Goal: Task Accomplishment & Management: Complete application form

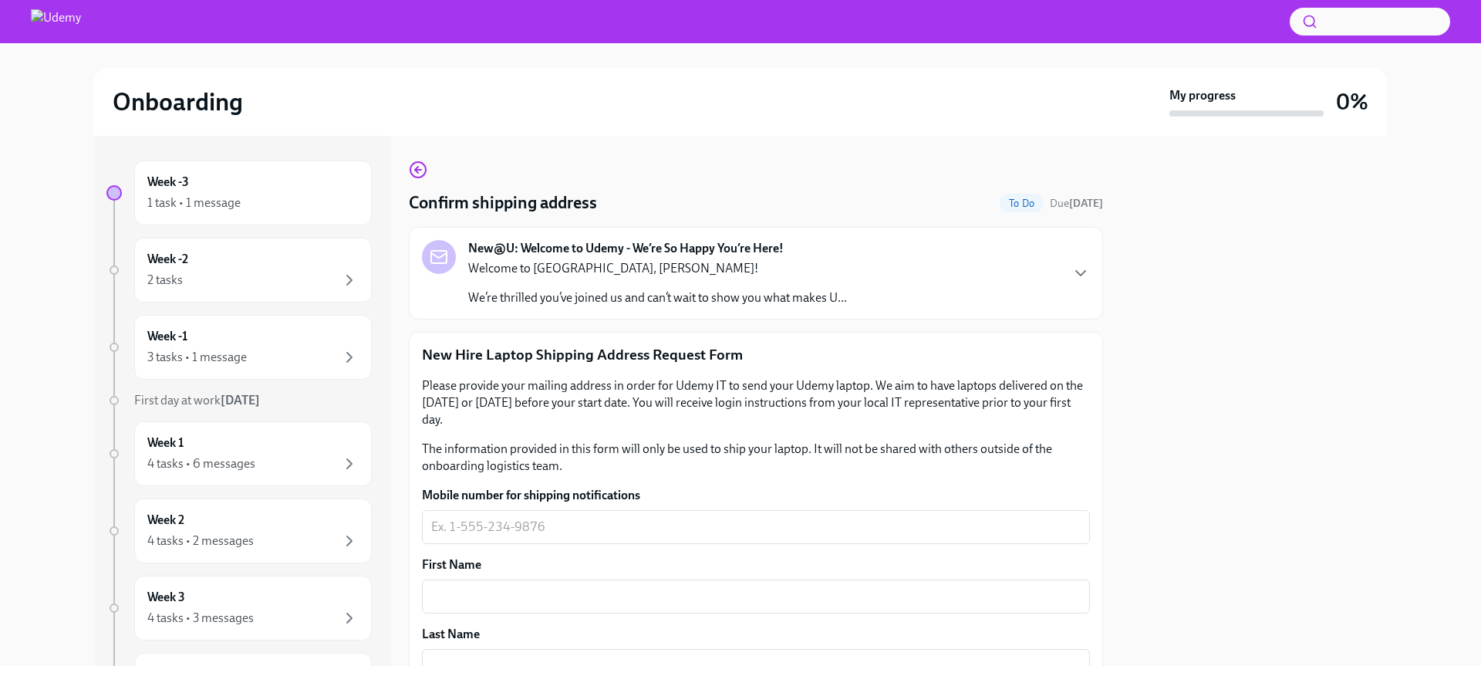
scroll to position [29, 0]
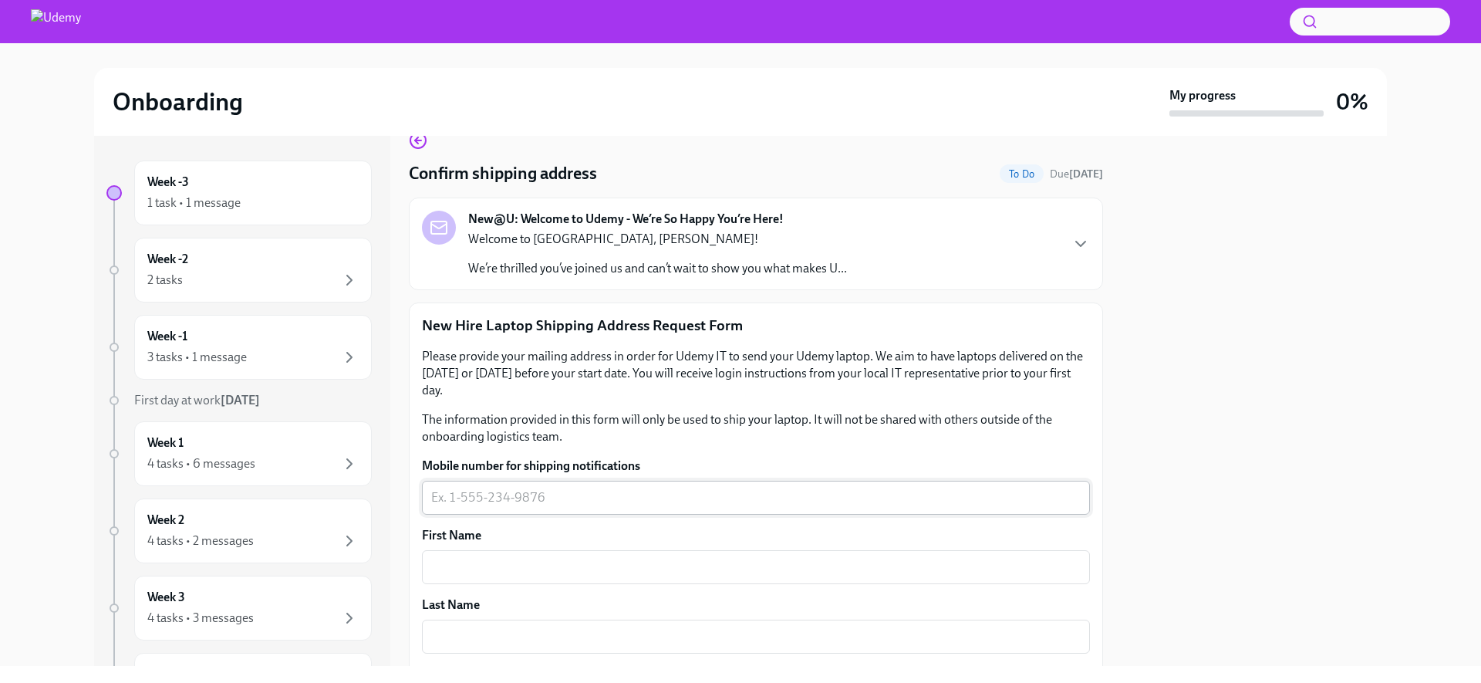
click at [695, 486] on div "x ​" at bounding box center [756, 498] width 668 height 34
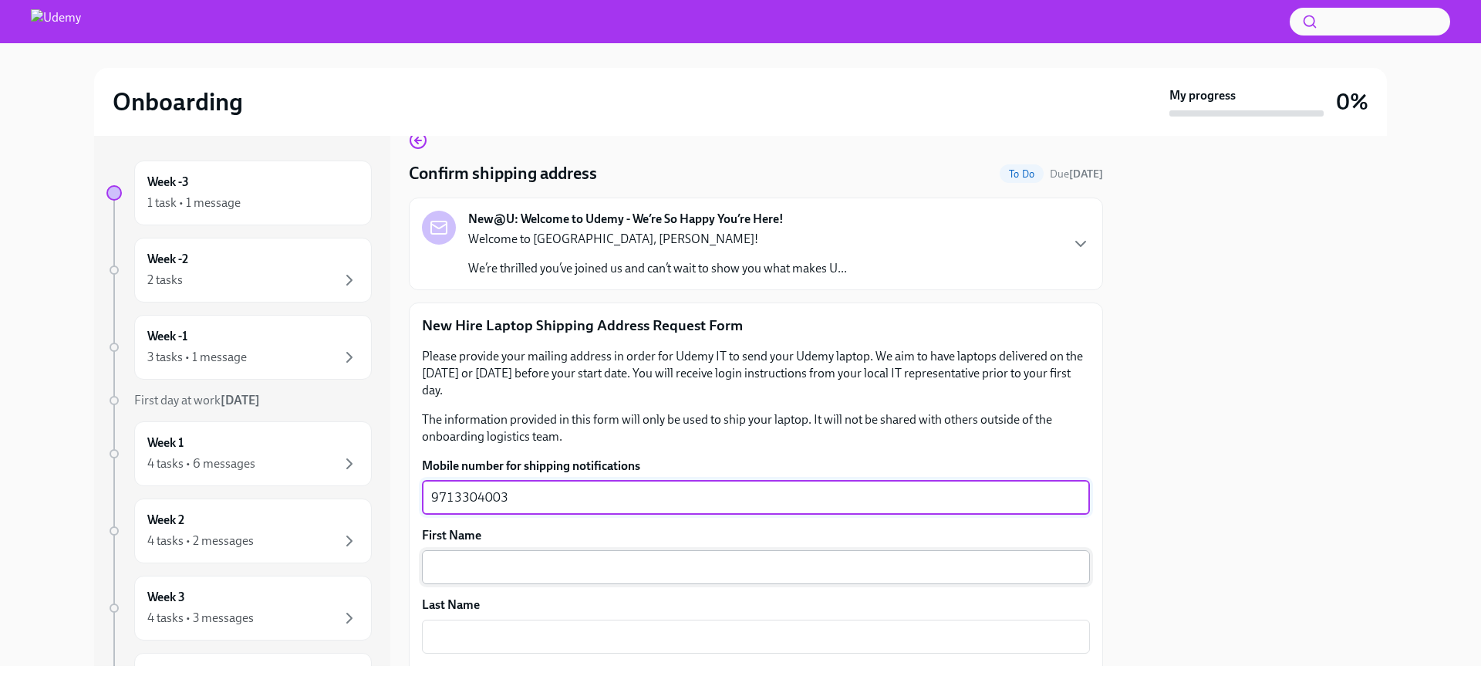
type textarea "9713304003"
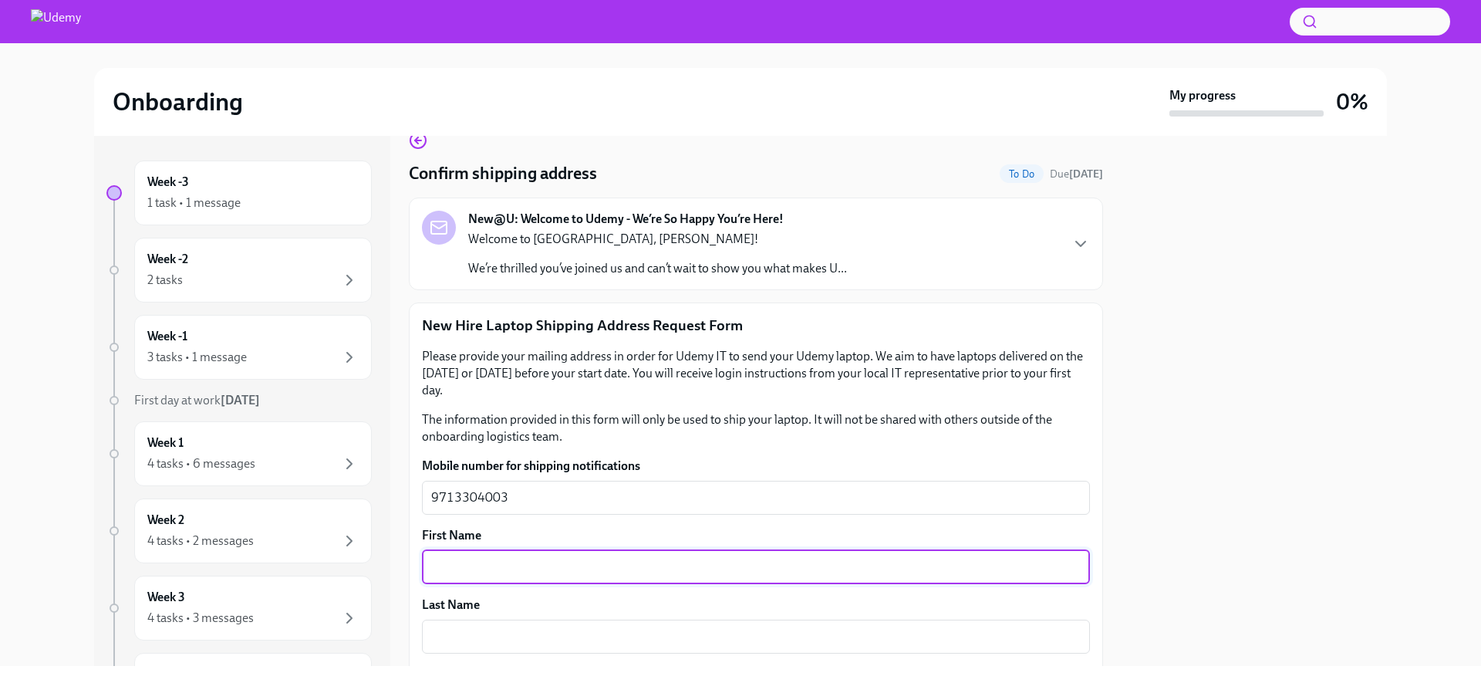
click at [545, 560] on textarea "First Name" at bounding box center [756, 567] width 650 height 19
type textarea "[PERSON_NAME]"
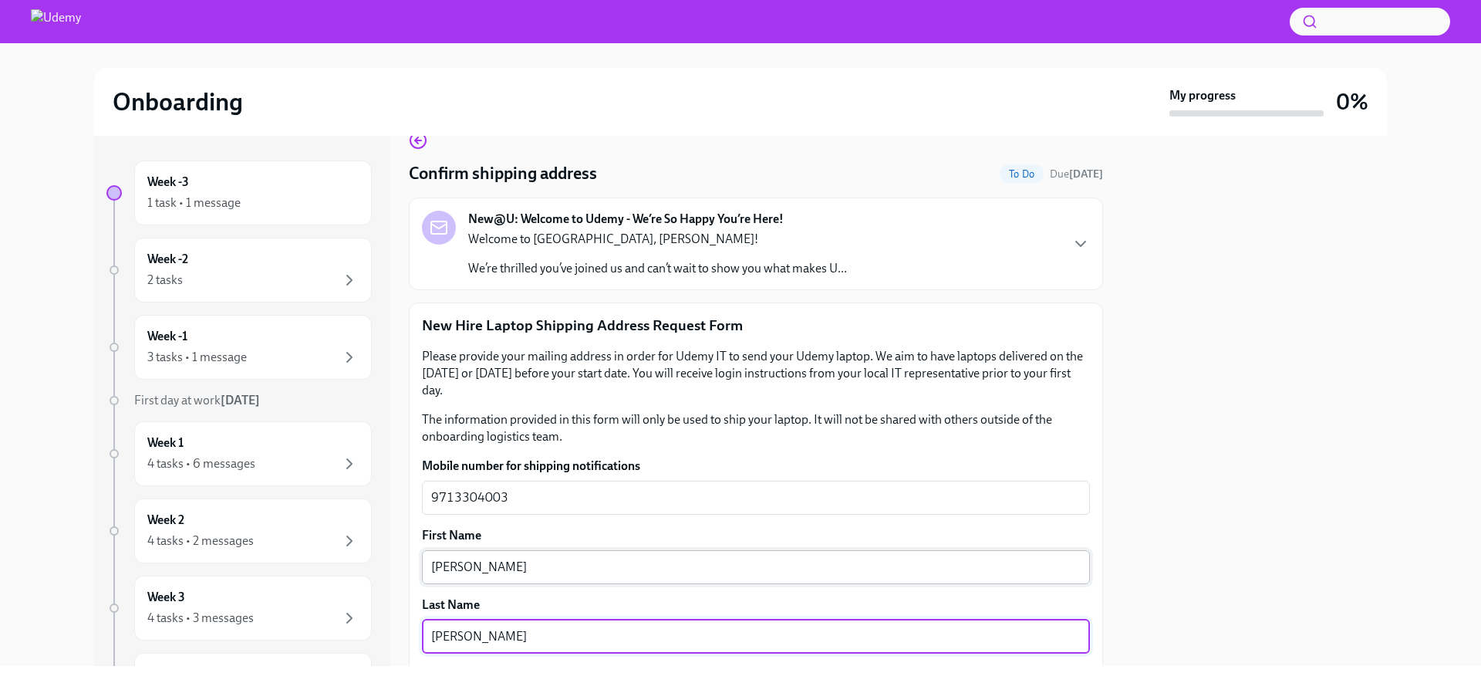
type textarea "[PERSON_NAME]"
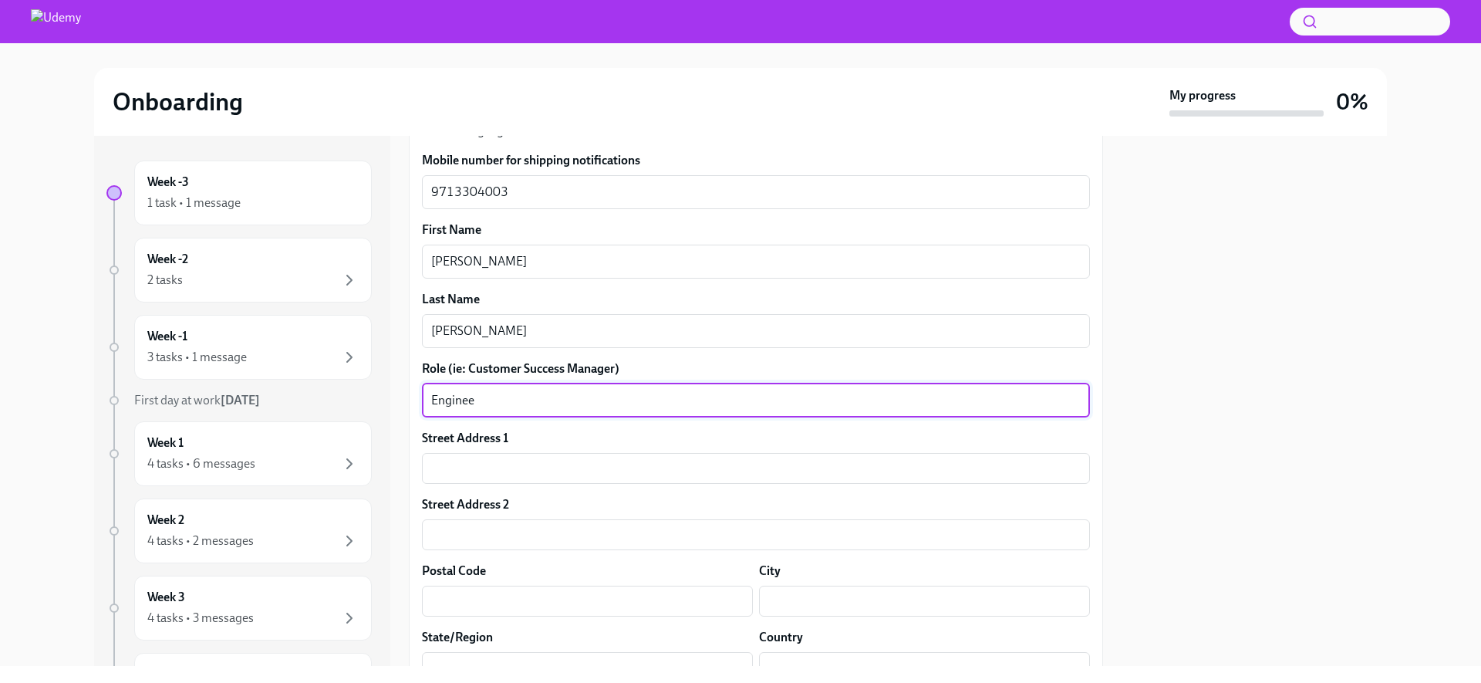
click at [538, 404] on textarea "Enginee" at bounding box center [756, 400] width 650 height 19
type textarea "Software Development Manager"
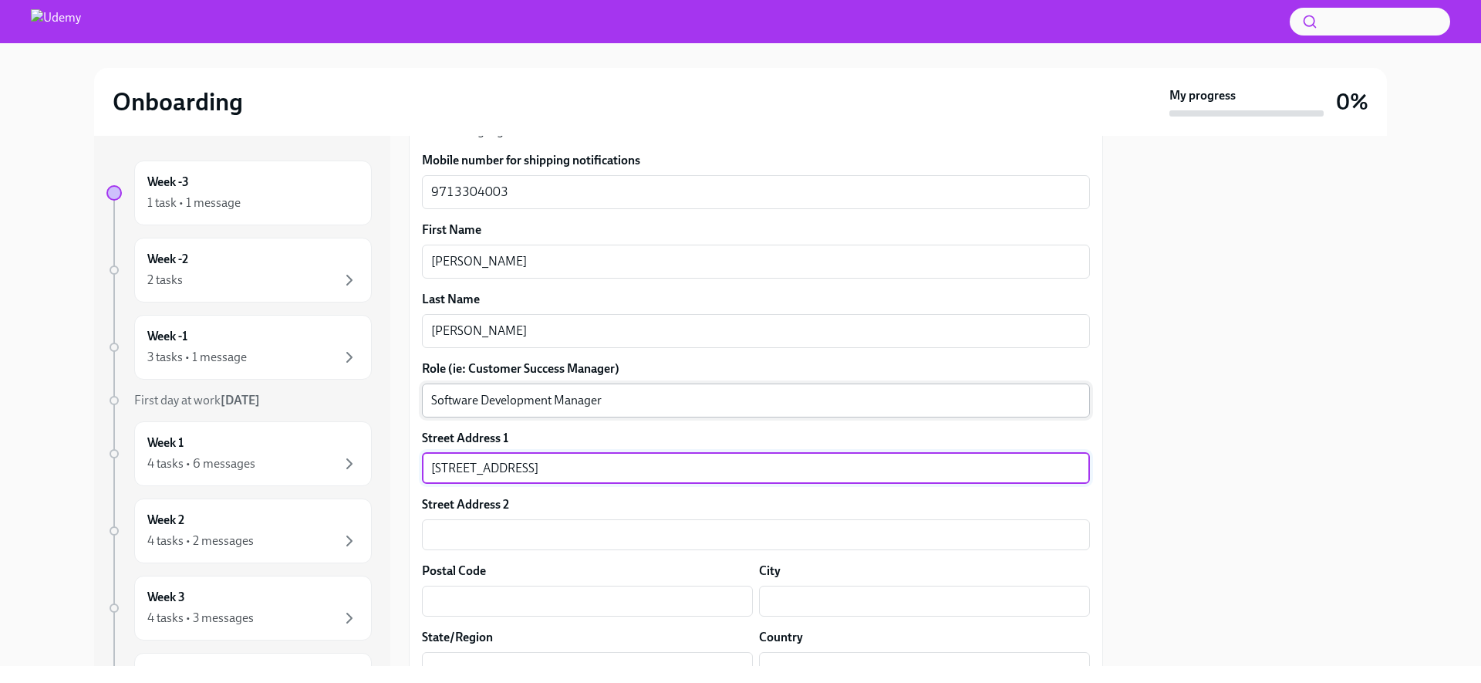
type input "[STREET_ADDRESS]"
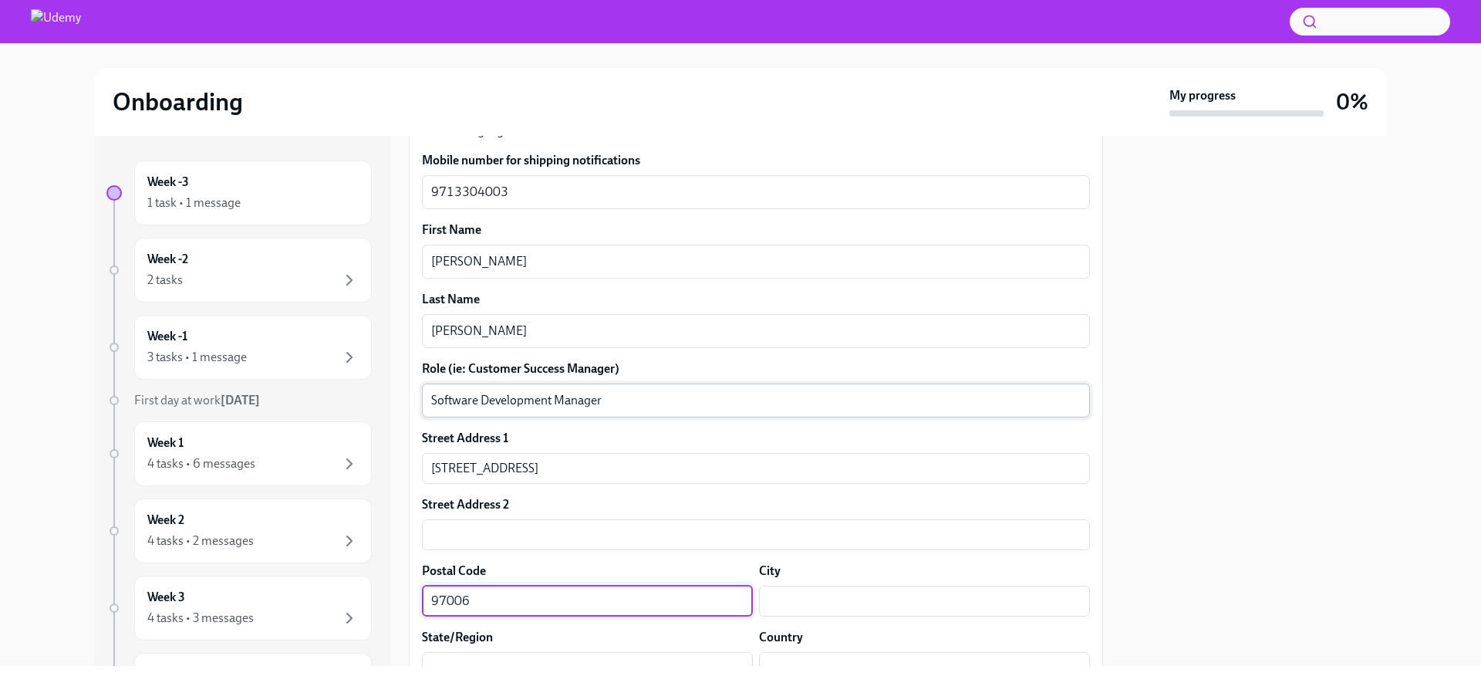
type input "97006"
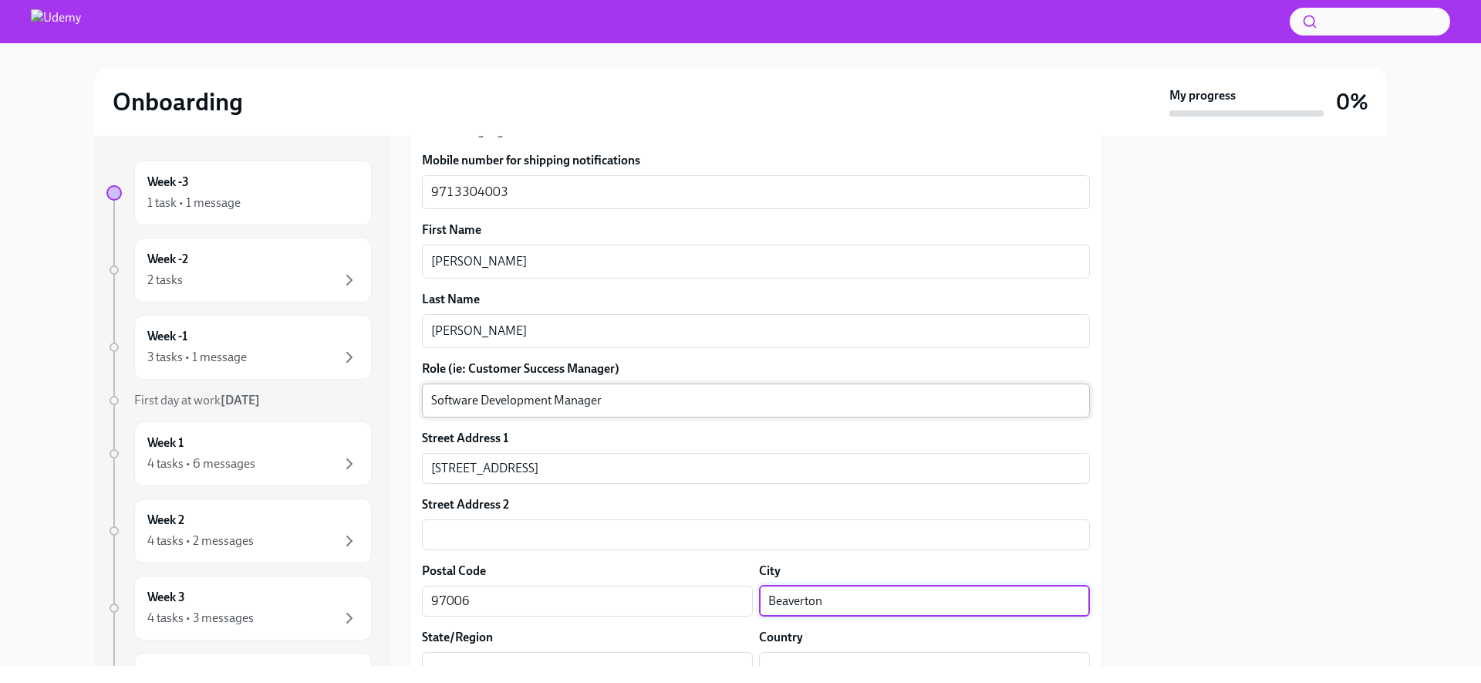
type input "Beaverton"
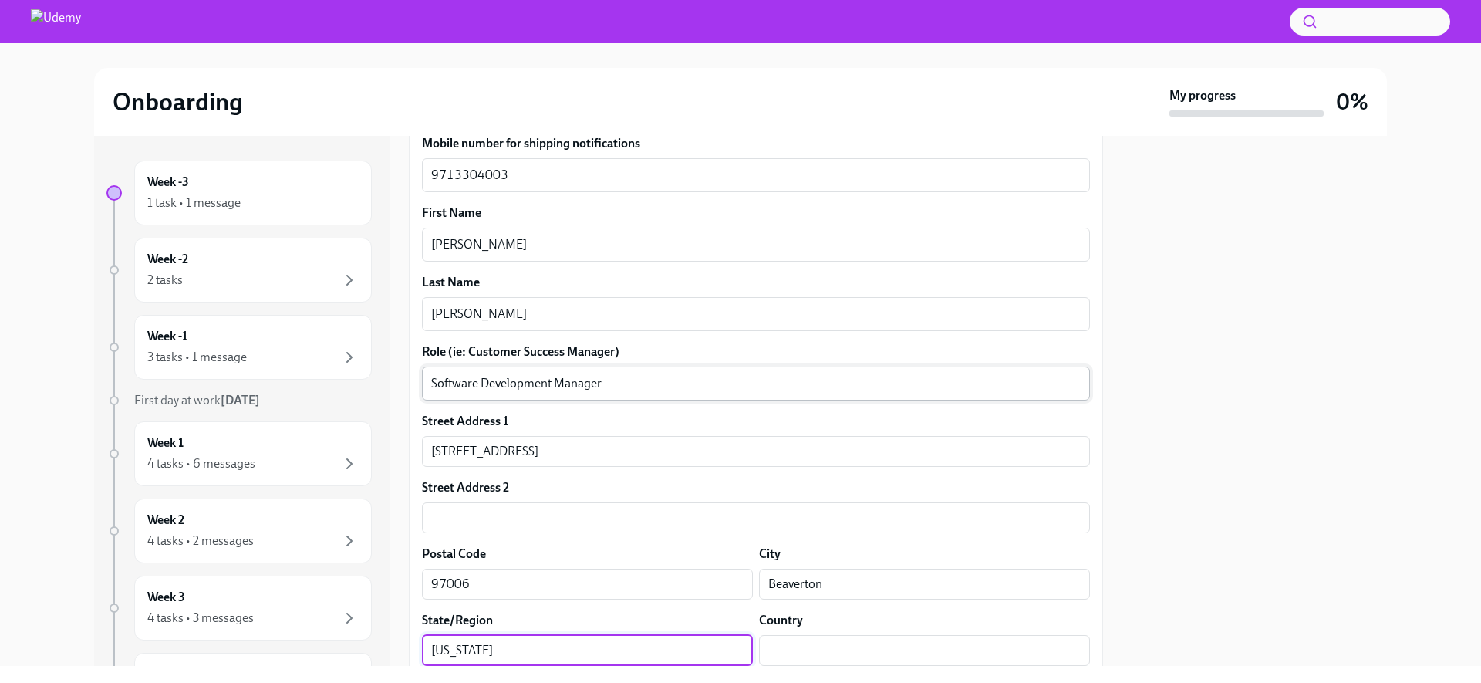
type input "[US_STATE]"
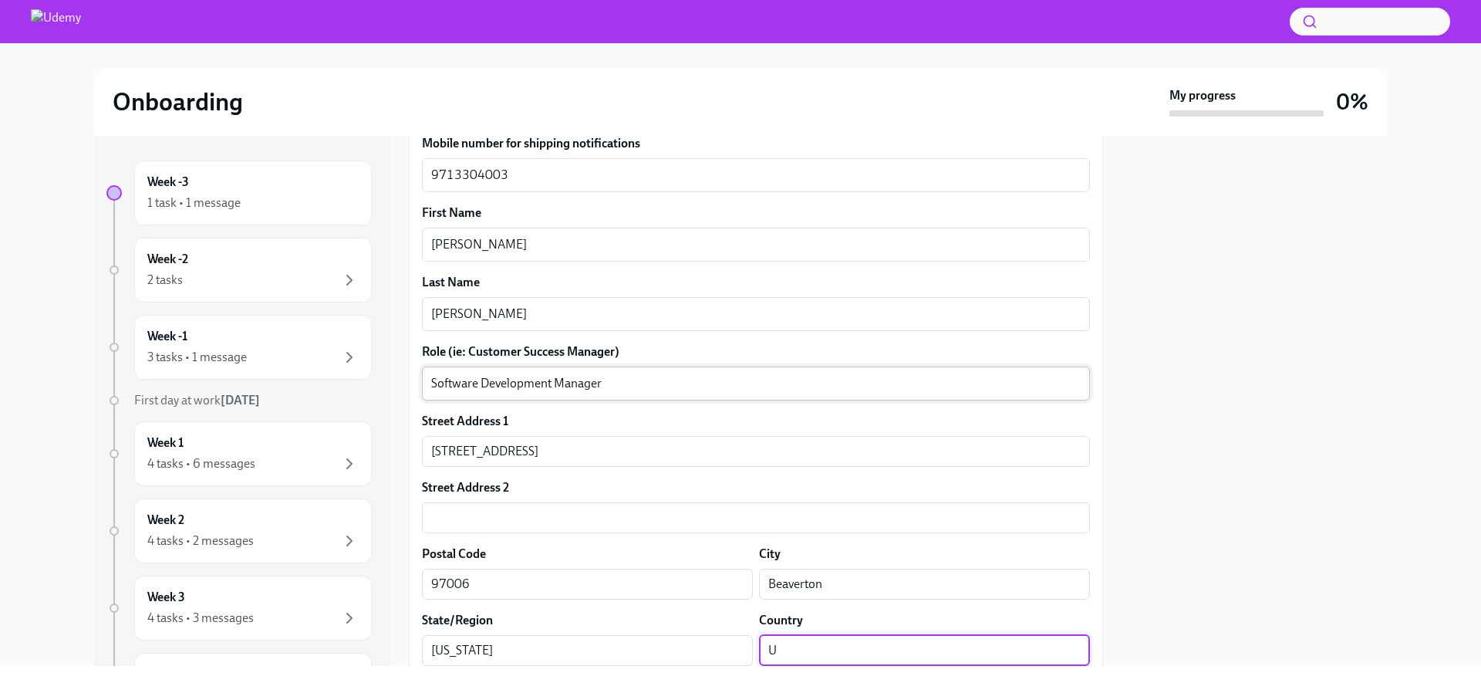
type input "U"
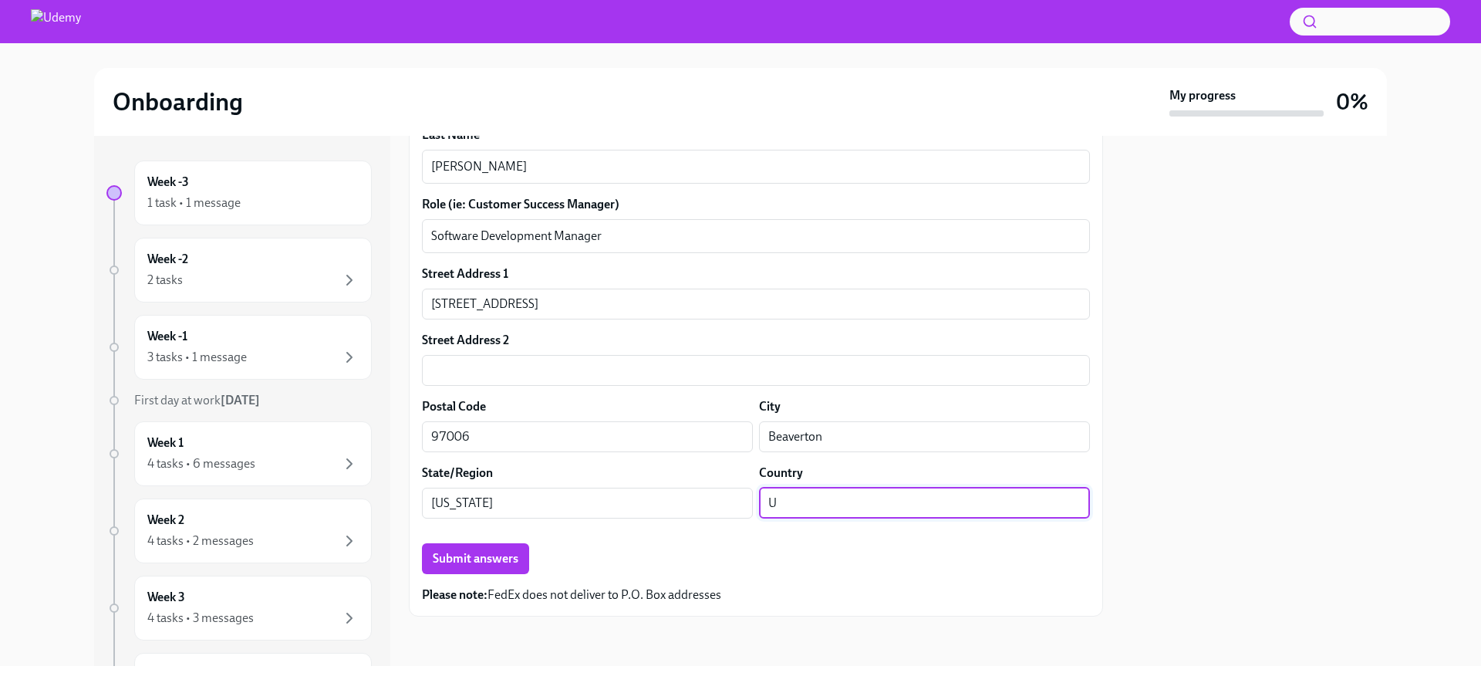
click at [778, 504] on input "U" at bounding box center [924, 503] width 331 height 31
type input "[GEOGRAPHIC_DATA]"
click at [786, 580] on div "New Hire Laptop Shipping Address Request Form Please provide your mailing addre…" at bounding box center [756, 224] width 668 height 757
click at [455, 569] on button "Submit answers" at bounding box center [475, 558] width 107 height 31
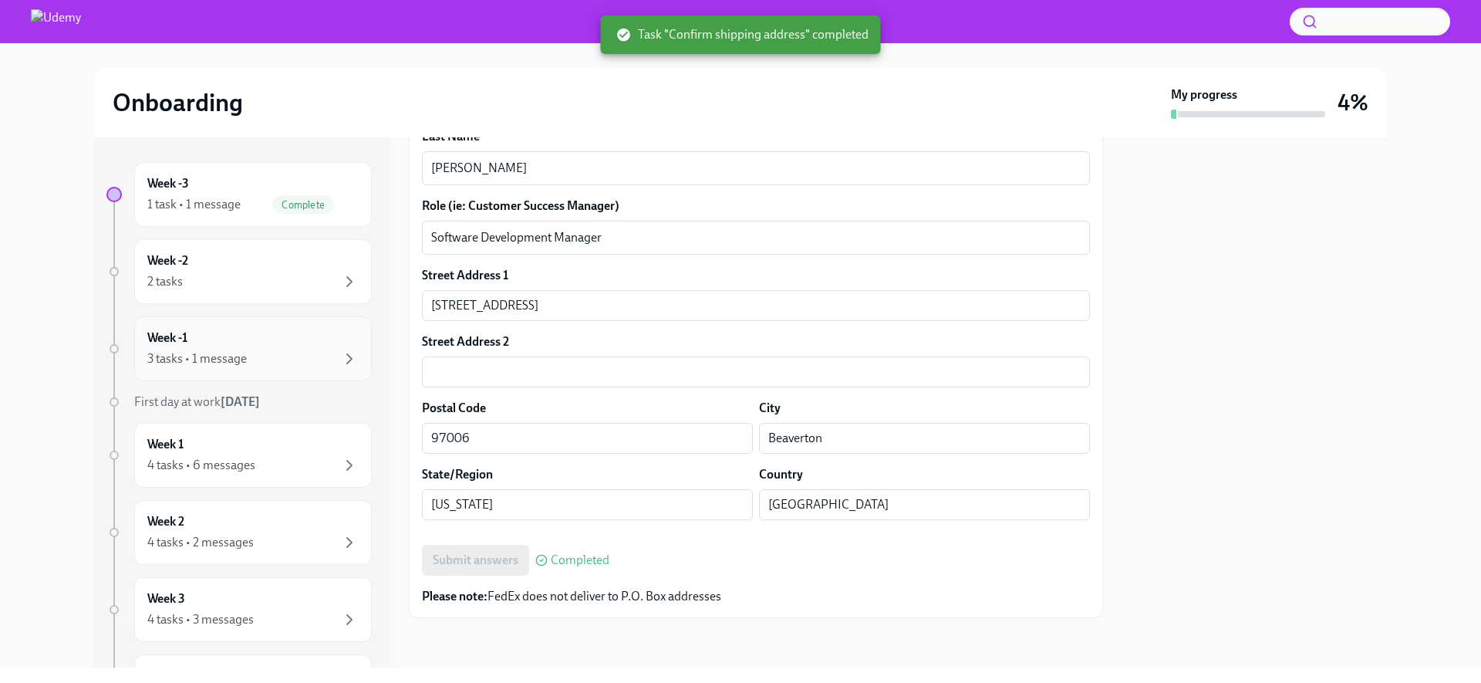
click at [265, 344] on div "Week -1 3 tasks • 1 message" at bounding box center [252, 348] width 211 height 39
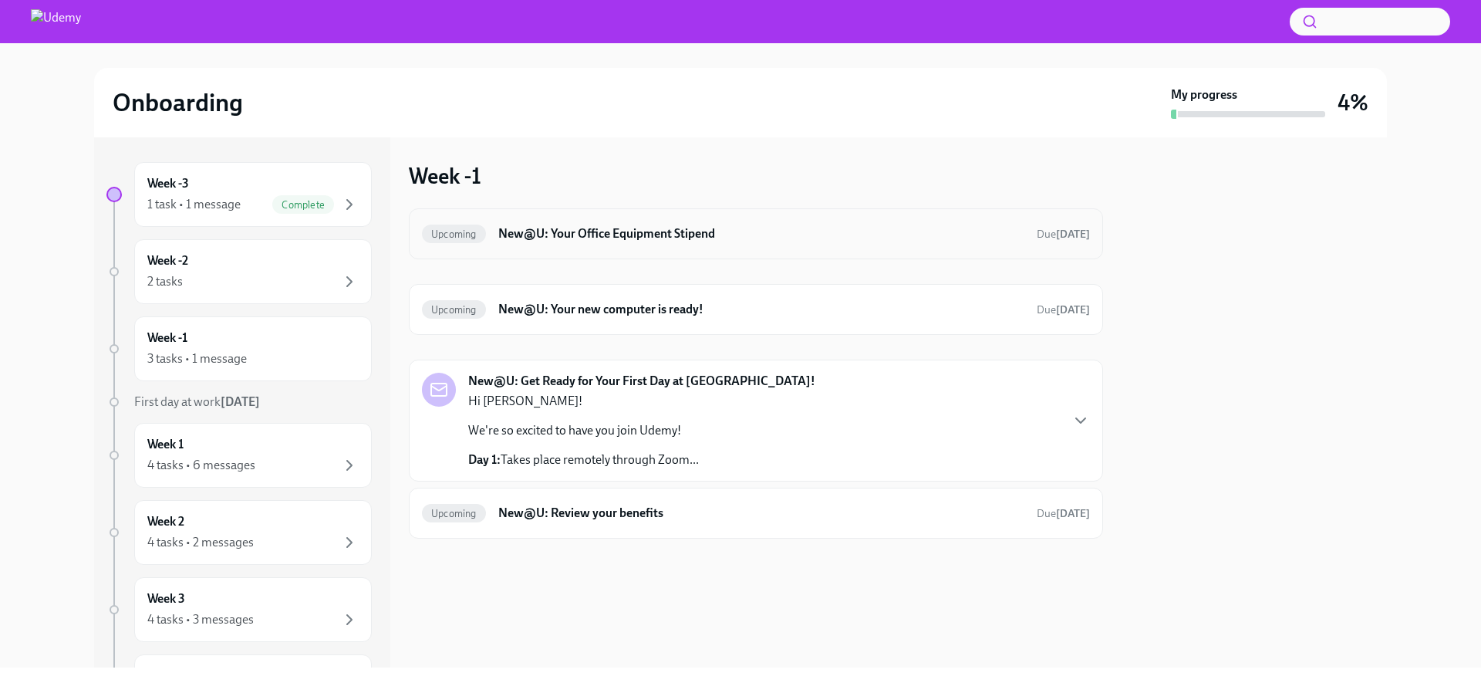
click at [713, 241] on h6 "New@U: Your Office Equipment Stipend" at bounding box center [761, 233] width 526 height 17
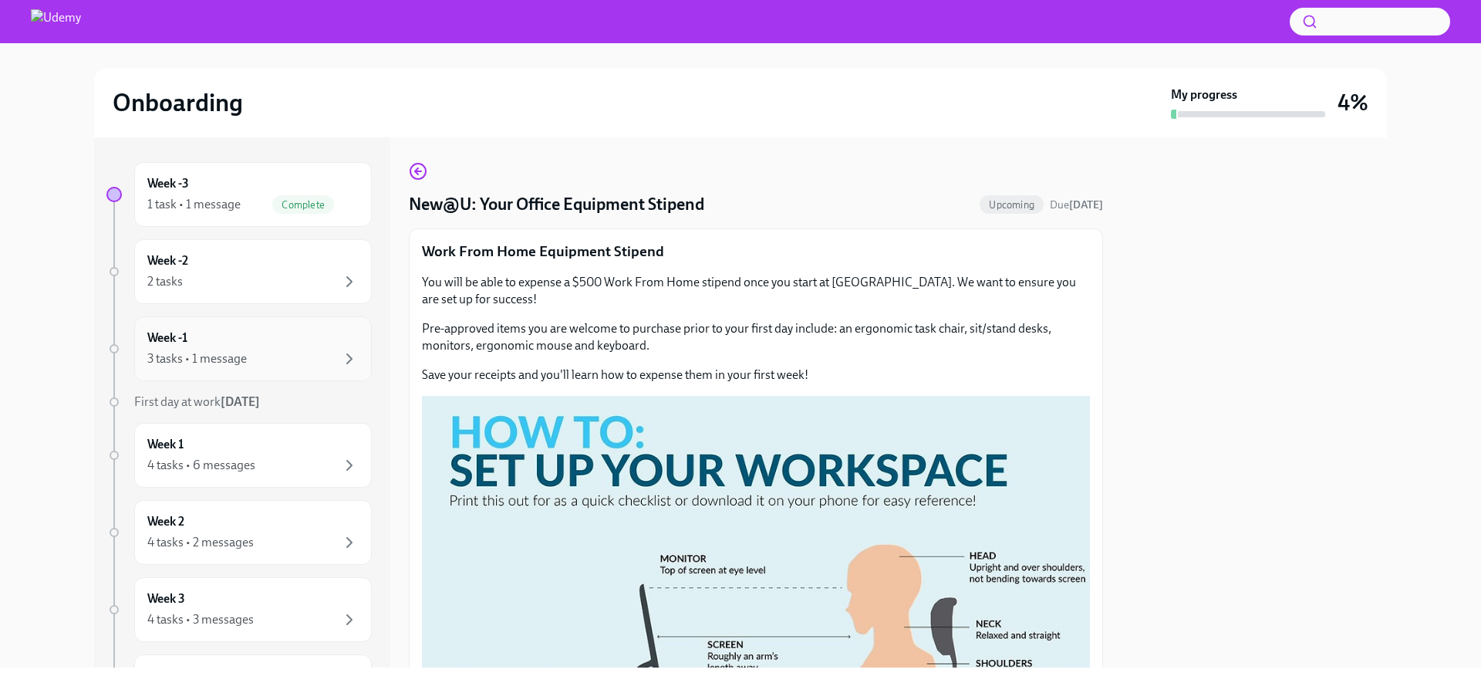
click at [282, 353] on div "3 tasks • 1 message" at bounding box center [252, 358] width 211 height 19
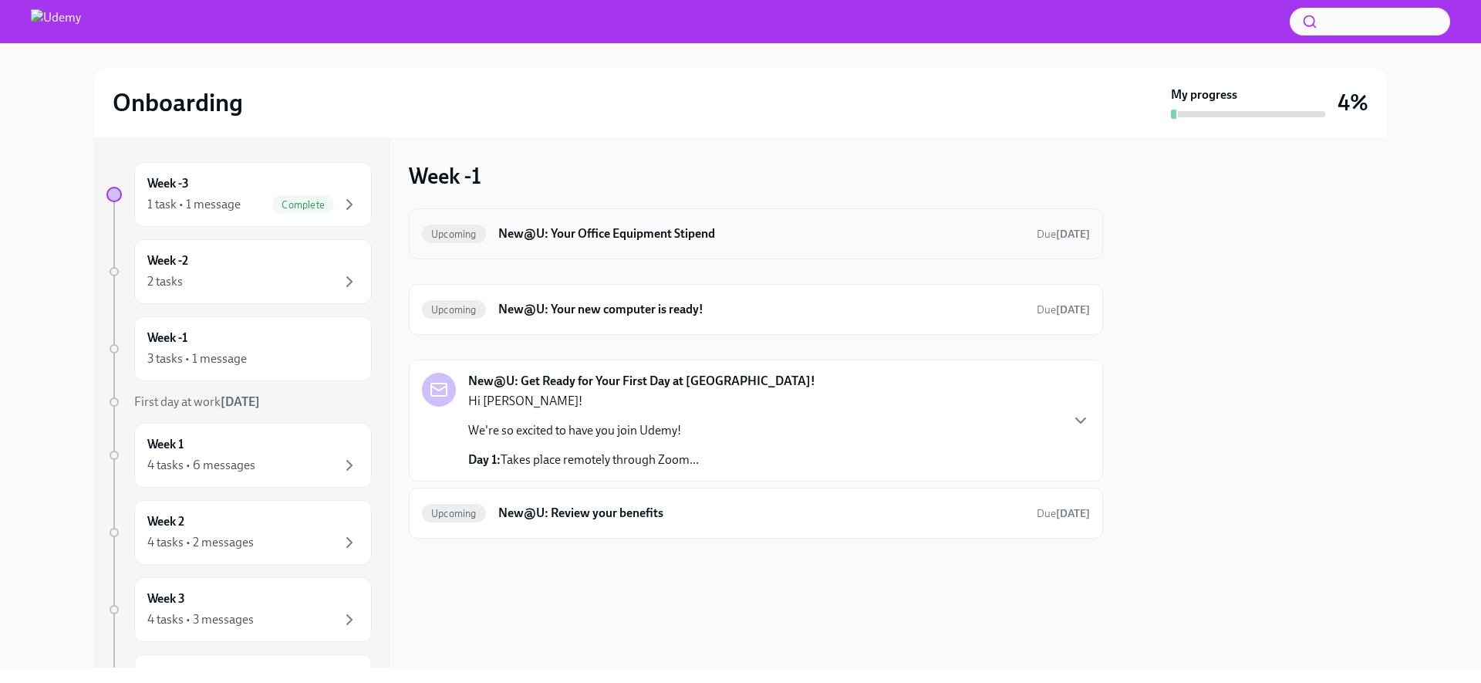
click at [889, 231] on h6 "New@U: Your Office Equipment Stipend" at bounding box center [761, 233] width 526 height 17
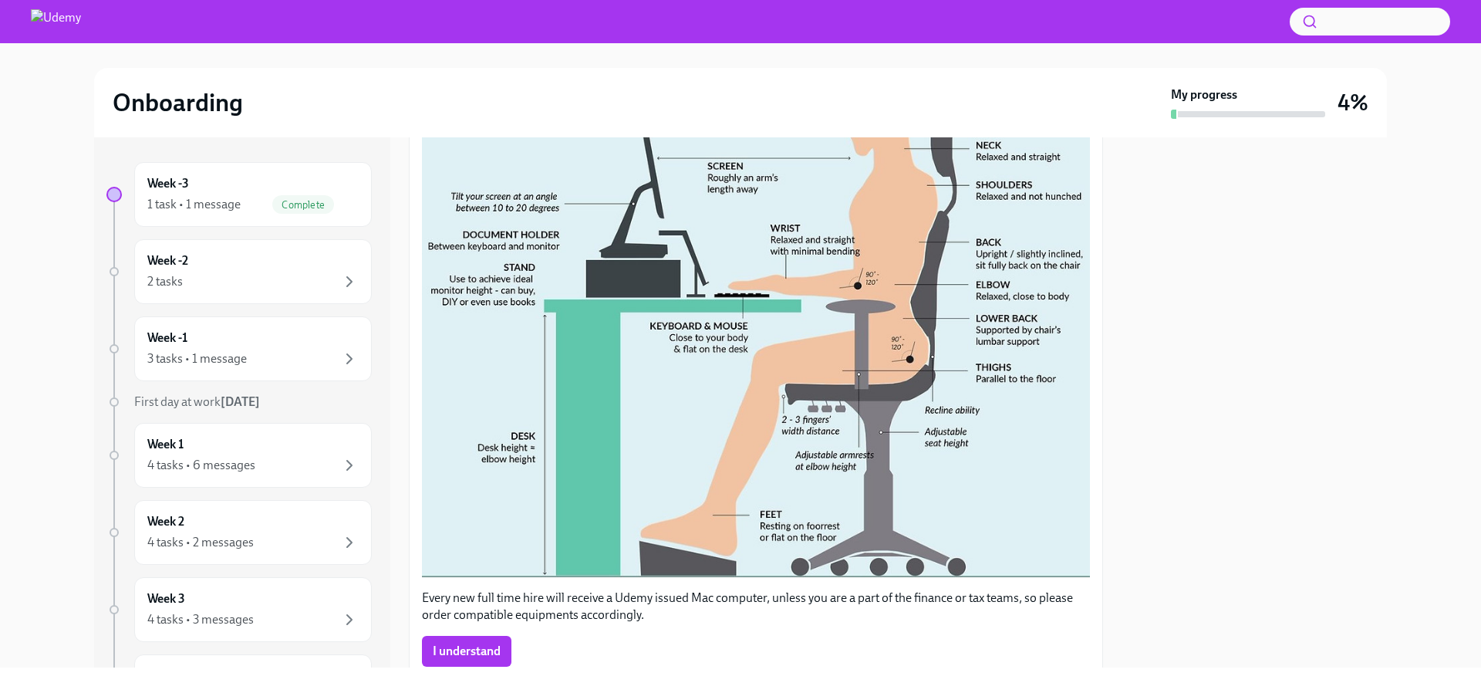
scroll to position [529, 0]
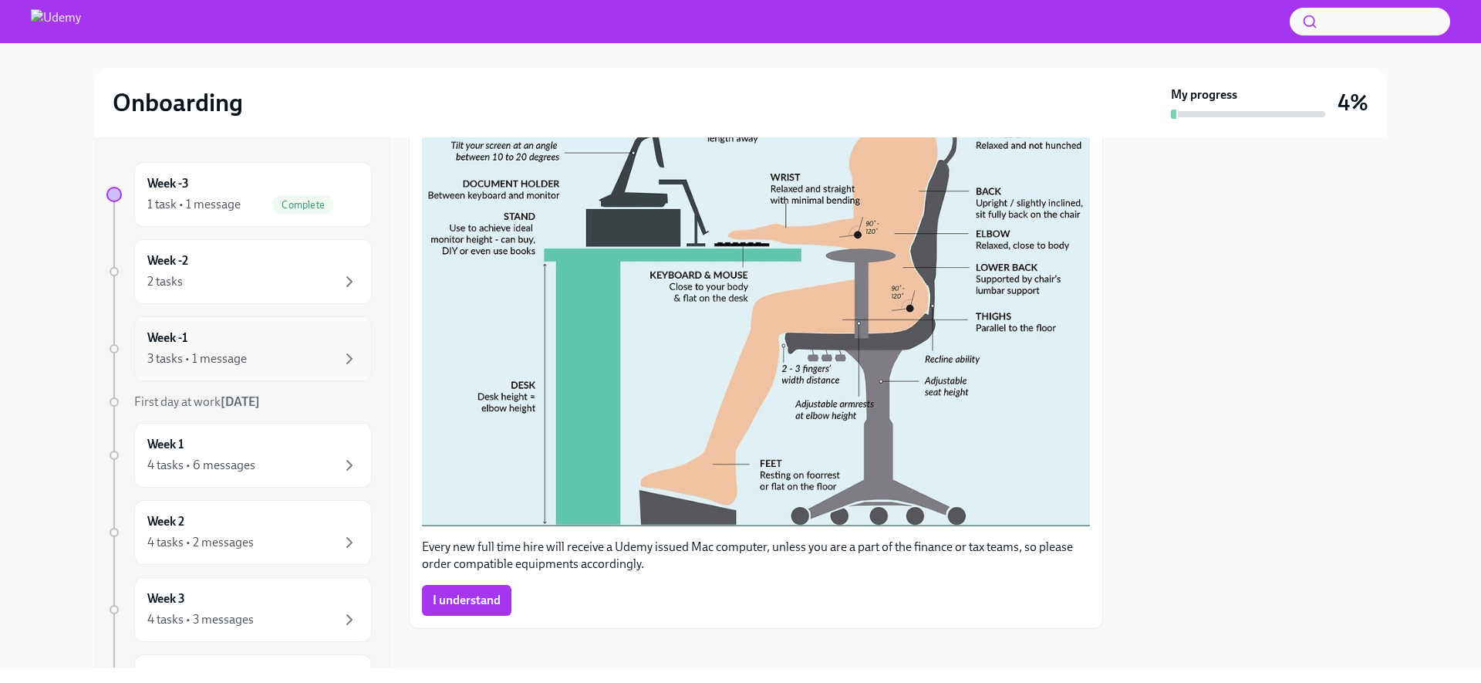
click at [306, 364] on div "3 tasks • 1 message" at bounding box center [252, 358] width 211 height 19
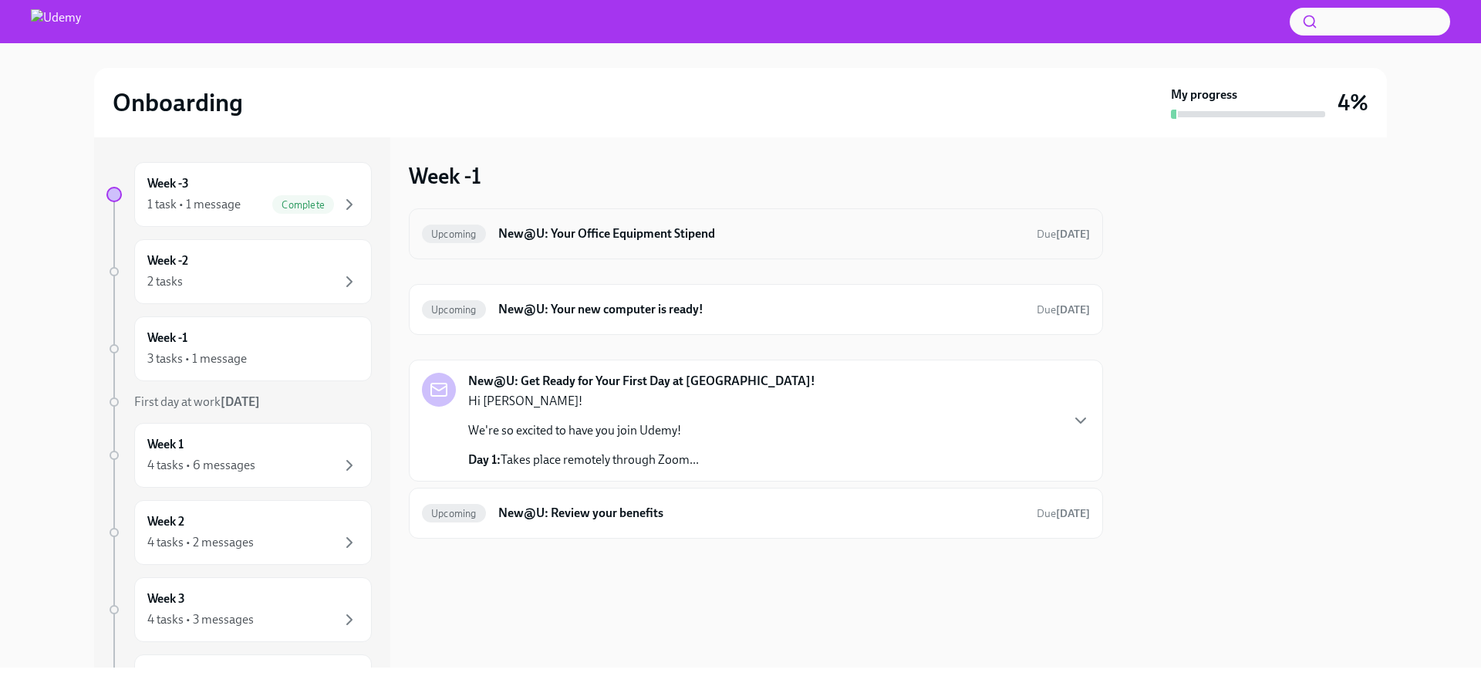
click at [754, 234] on h6 "New@U: Your Office Equipment Stipend" at bounding box center [761, 233] width 526 height 17
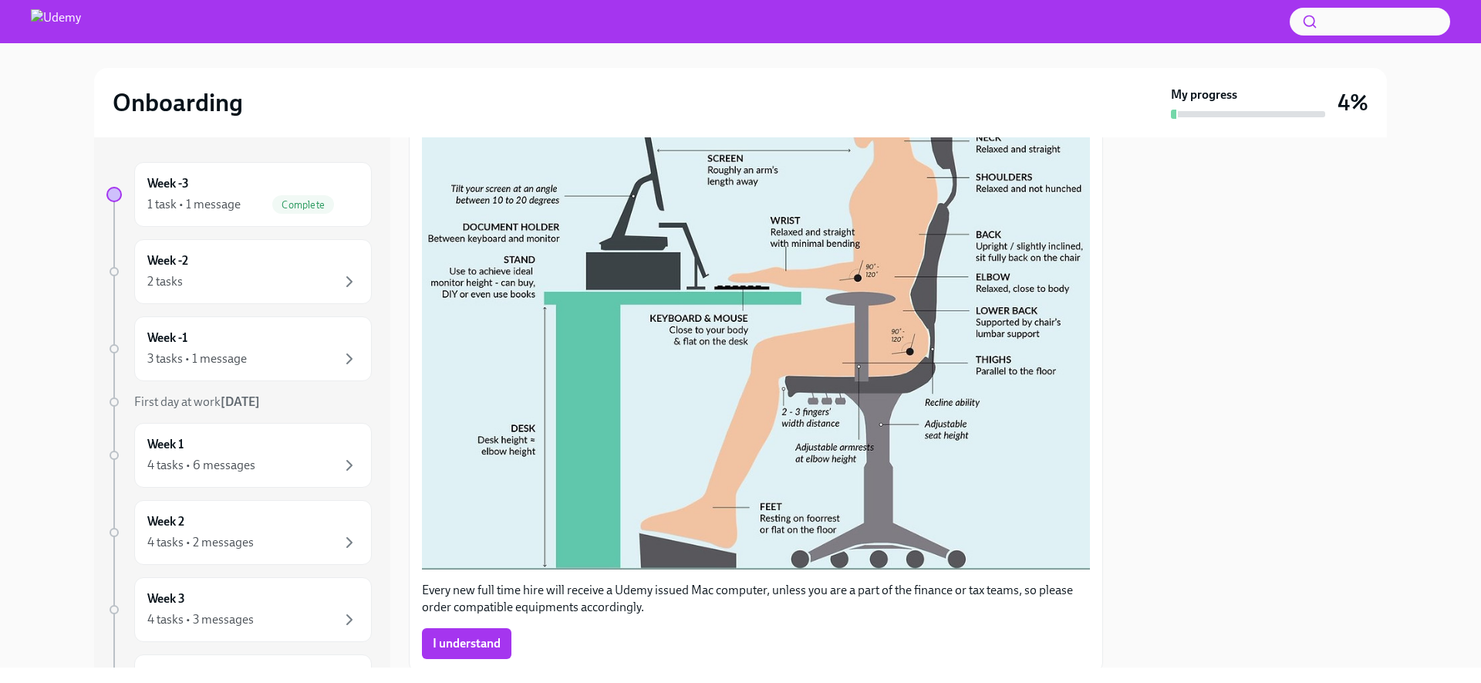
scroll to position [529, 0]
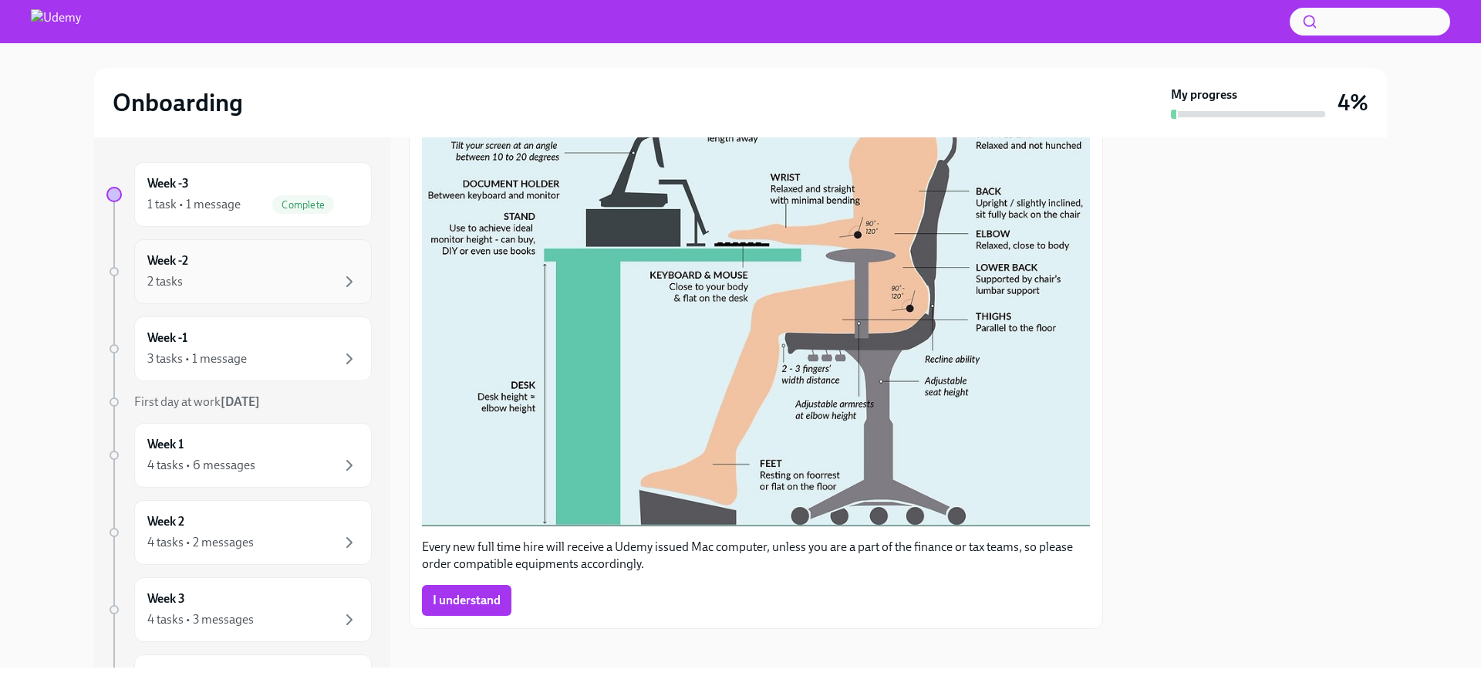
click at [229, 266] on div "Week -2 2 tasks" at bounding box center [252, 271] width 211 height 39
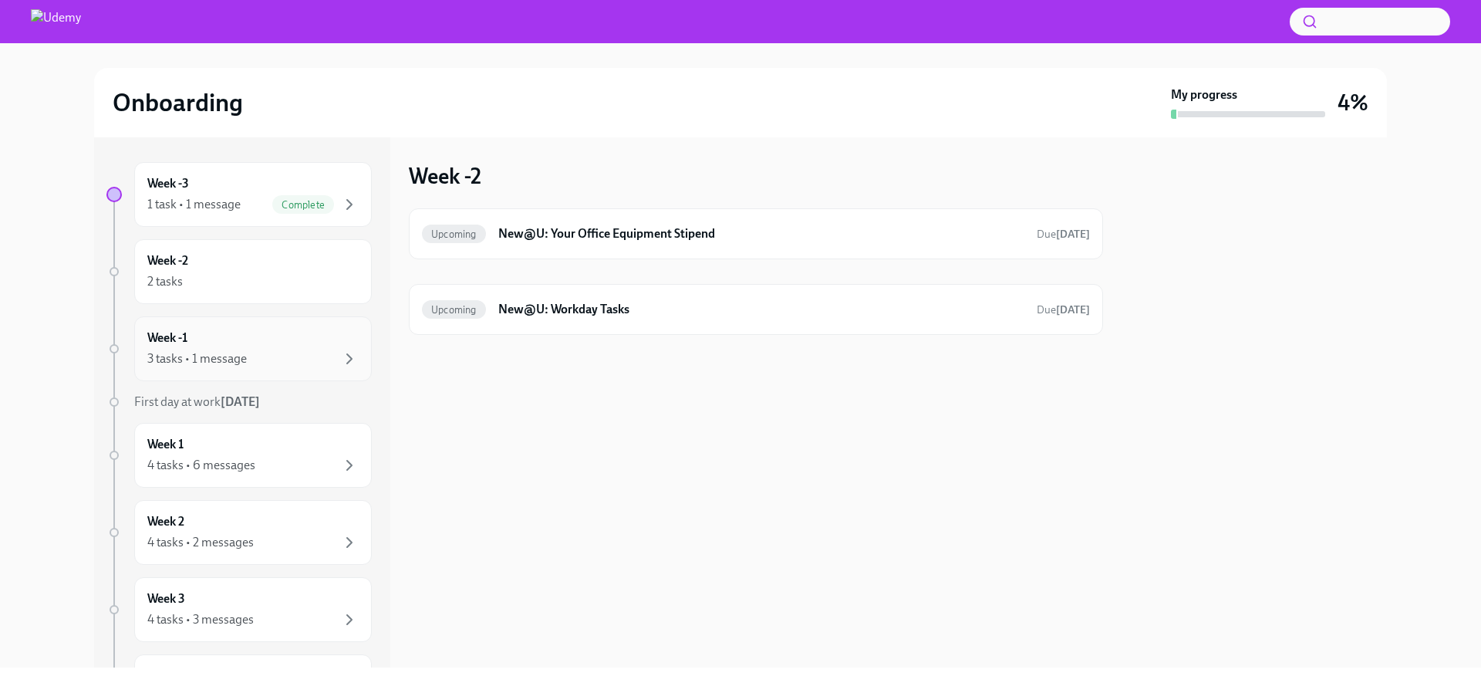
click at [263, 344] on div "Week -1 3 tasks • 1 message" at bounding box center [252, 348] width 211 height 39
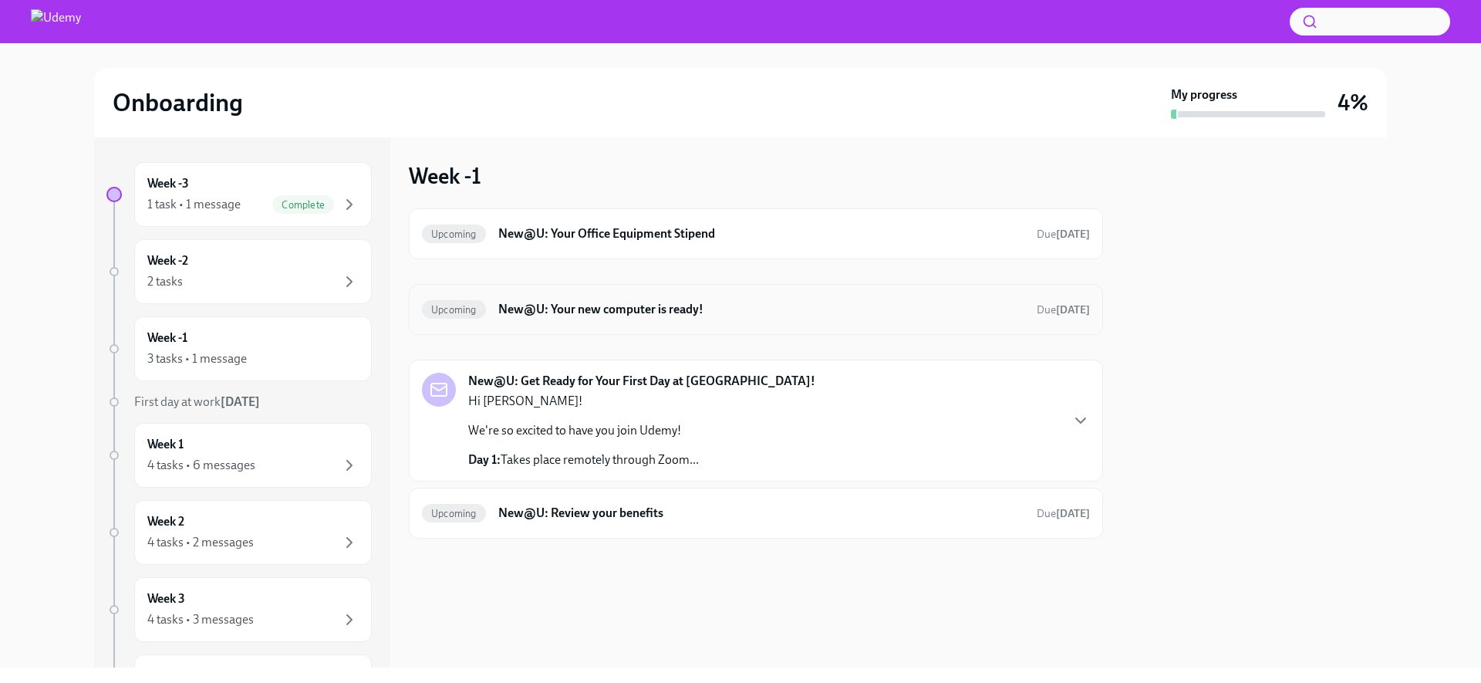
click at [656, 315] on h6 "New@U: Your new computer is ready!" at bounding box center [761, 309] width 526 height 17
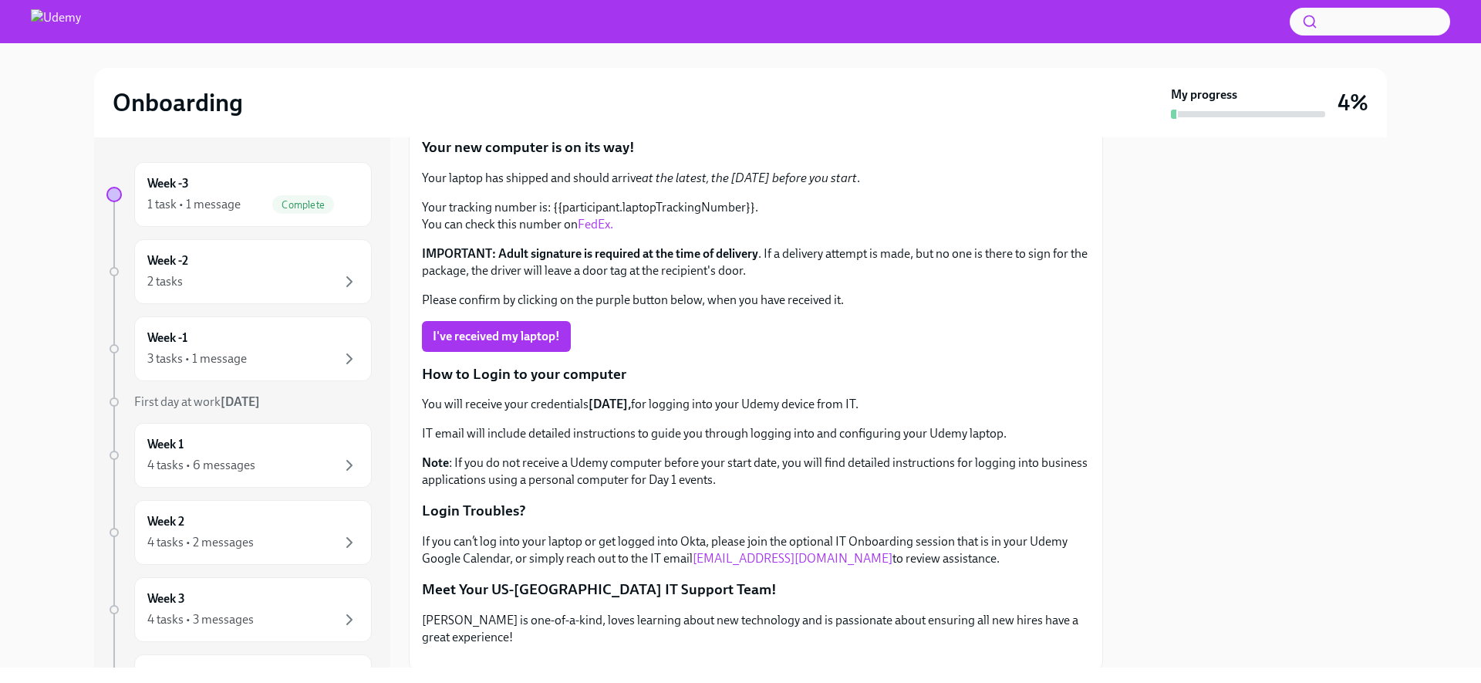
scroll to position [84, 0]
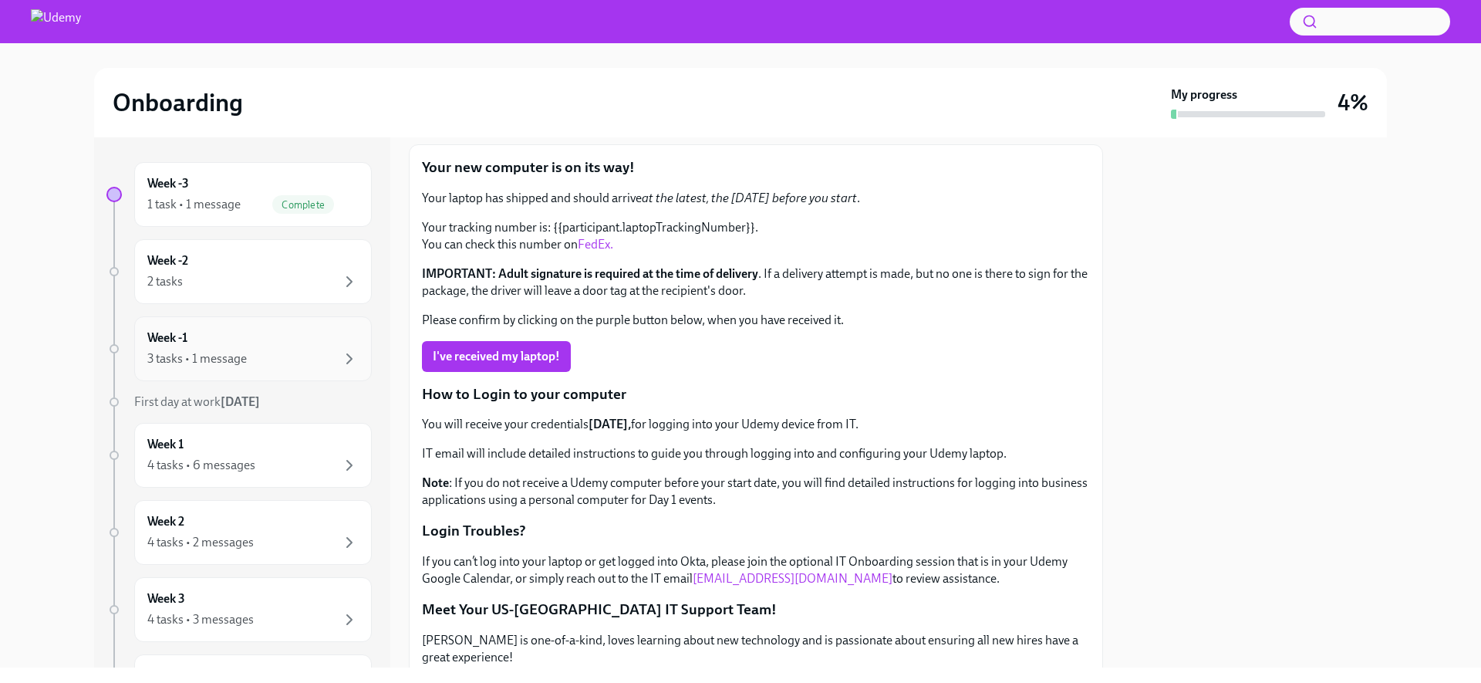
click at [268, 358] on div "3 tasks • 1 message" at bounding box center [252, 358] width 211 height 19
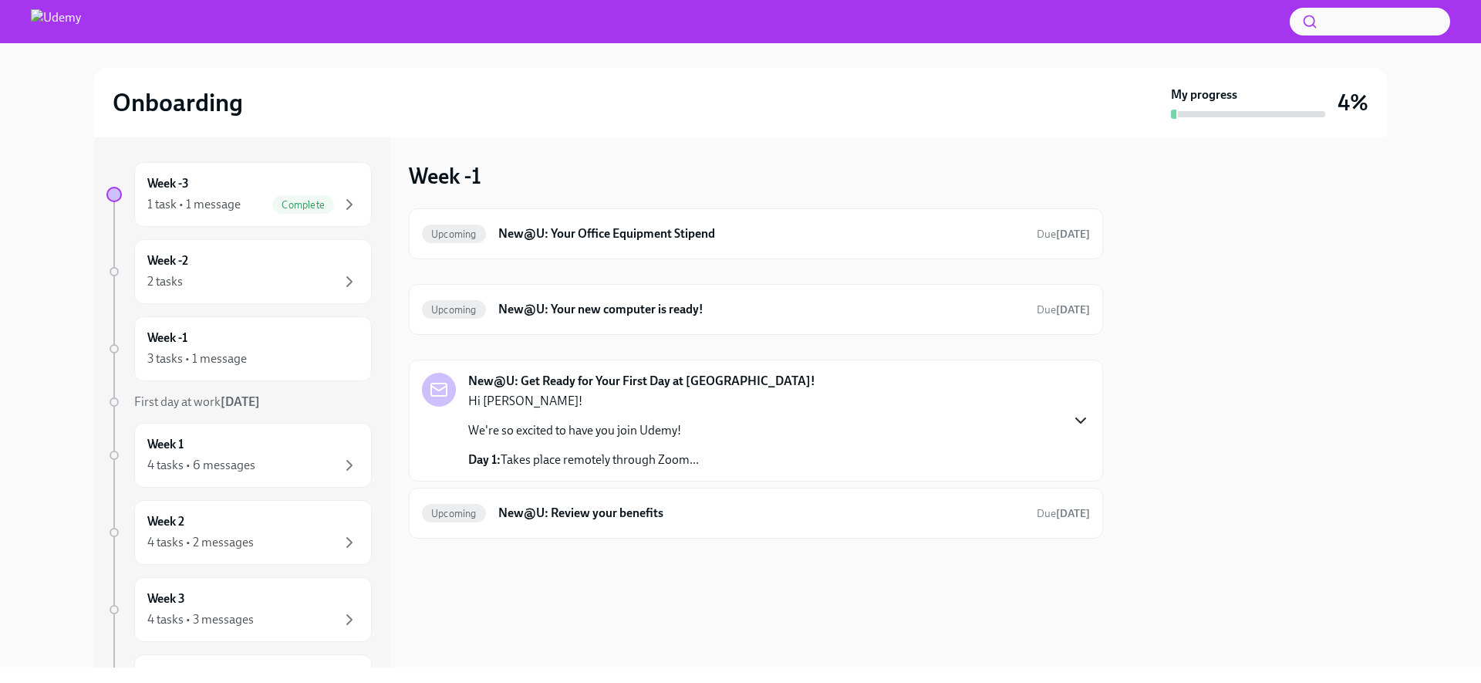
click at [1088, 423] on icon "button" at bounding box center [1080, 420] width 19 height 19
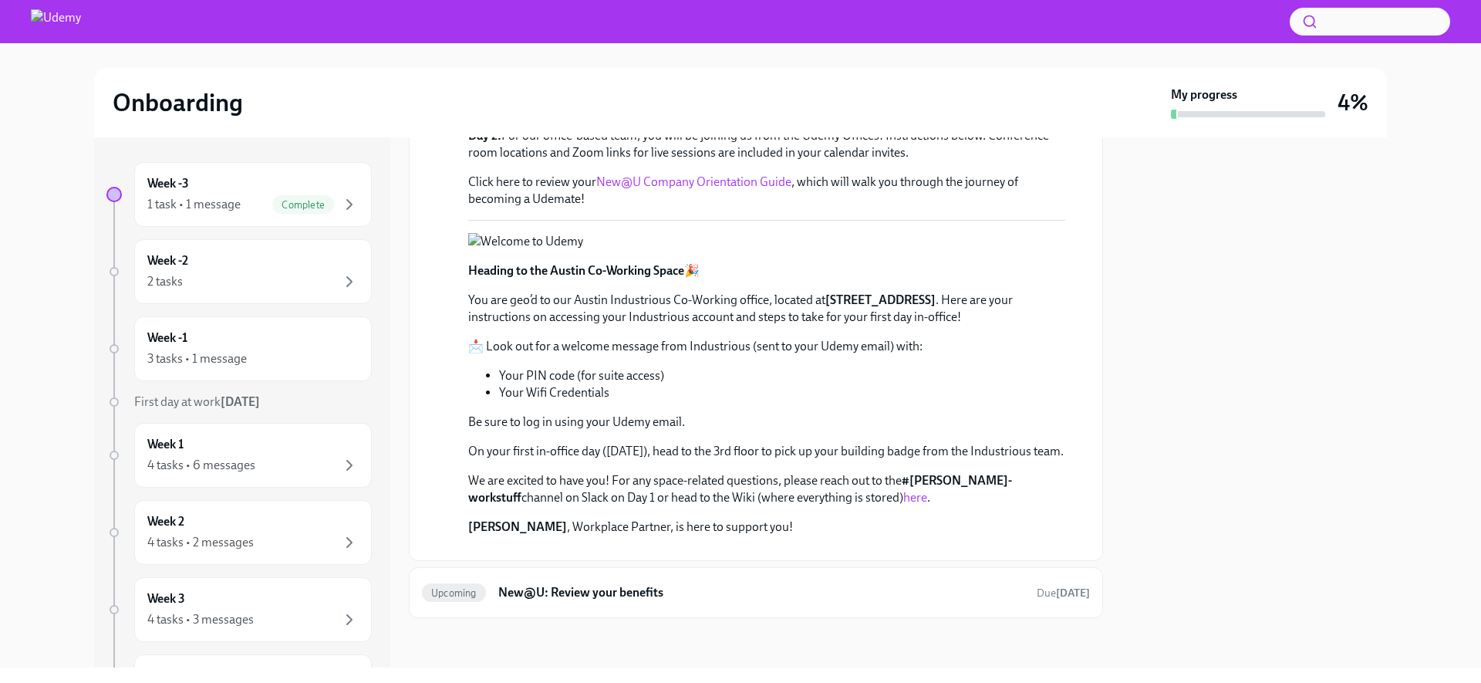
scroll to position [811, 0]
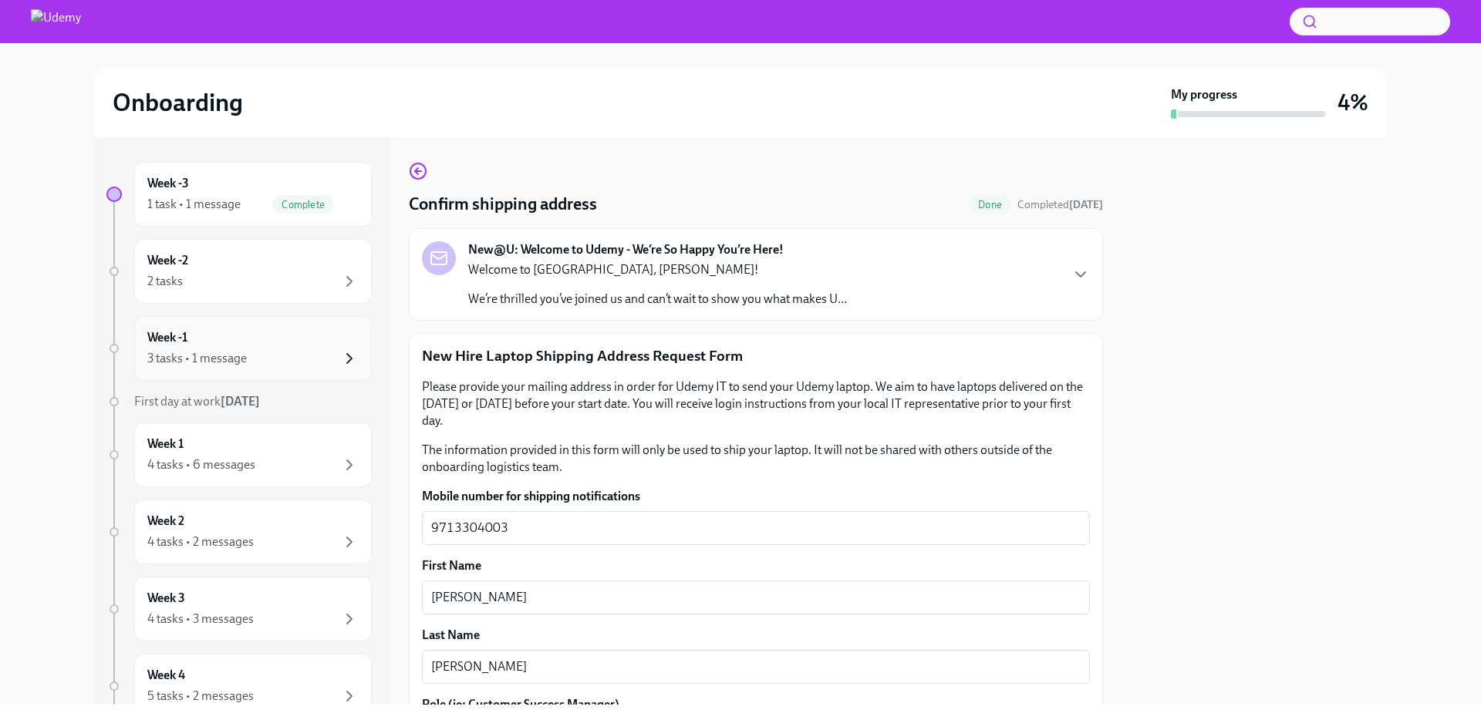
click at [340, 357] on icon "button" at bounding box center [349, 358] width 19 height 19
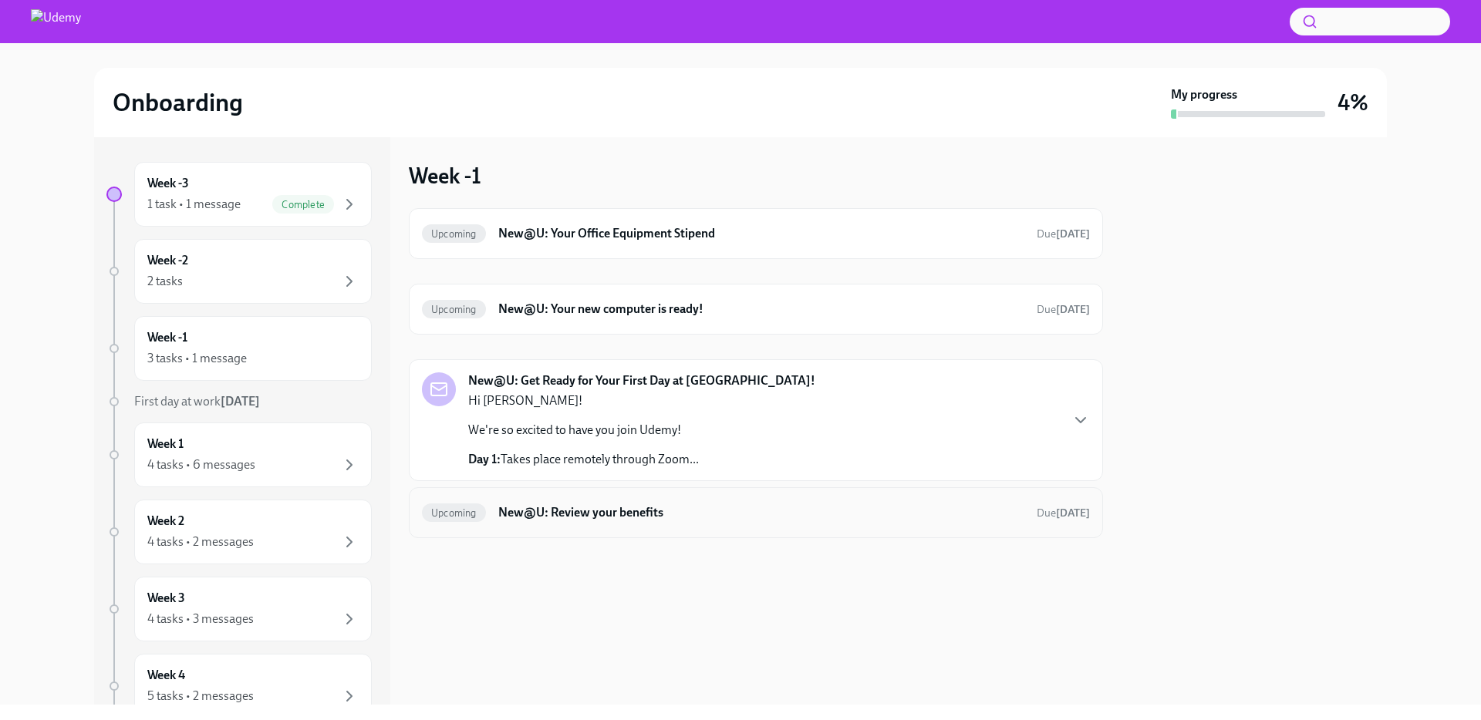
click at [746, 521] on h6 "New@U: Review your benefits" at bounding box center [761, 512] width 526 height 17
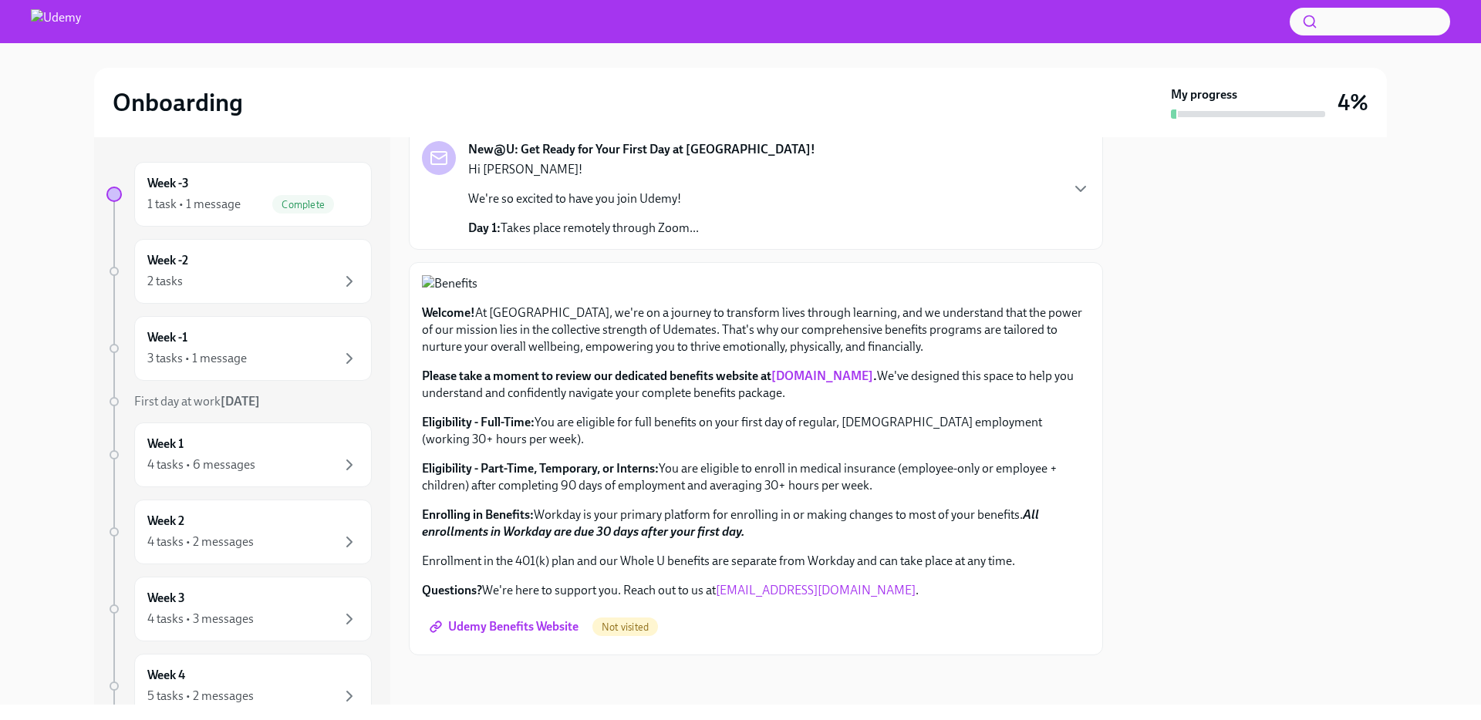
scroll to position [453, 0]
click at [232, 272] on div "2 tasks" at bounding box center [252, 281] width 211 height 19
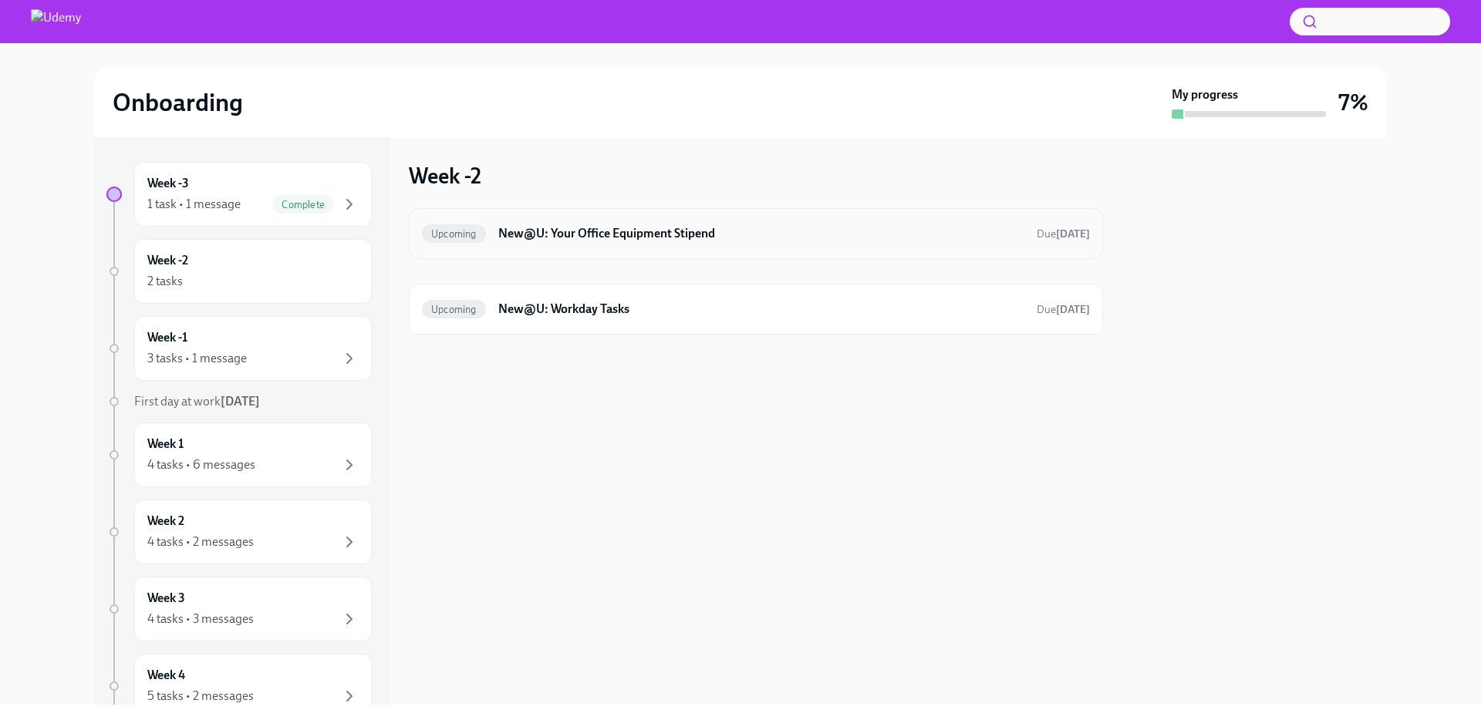
click at [668, 245] on div "Upcoming New@U: Your Office Equipment Stipend Due [DATE]" at bounding box center [756, 233] width 668 height 25
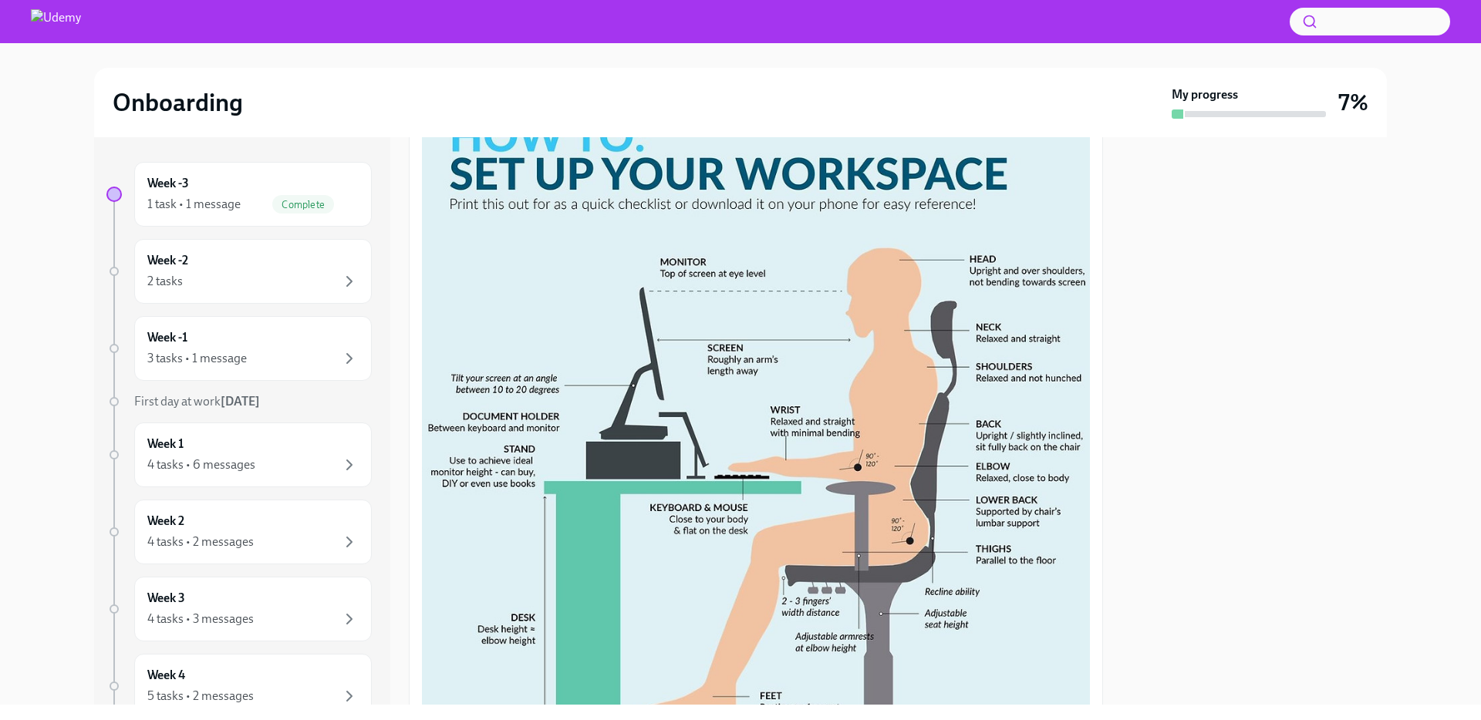
scroll to position [491, 0]
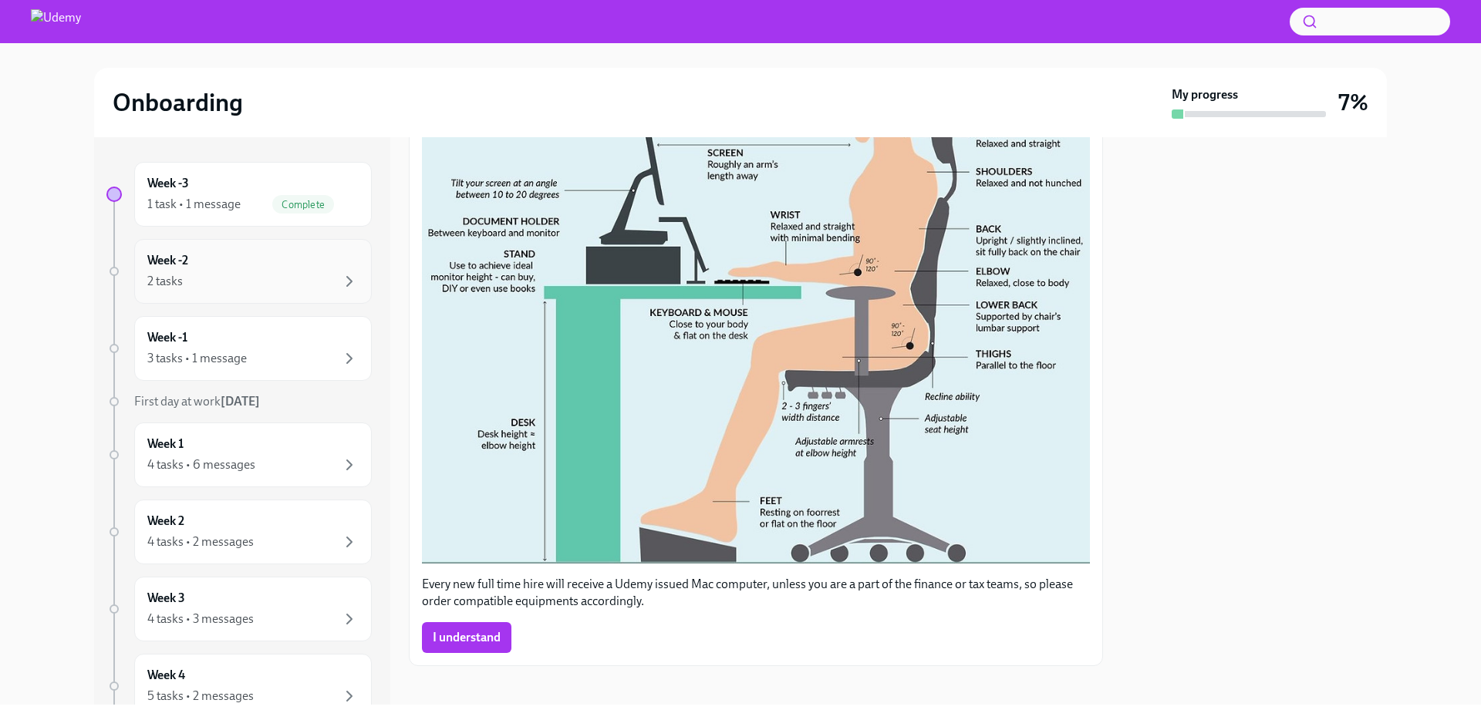
click at [252, 289] on div "2 tasks" at bounding box center [252, 281] width 211 height 19
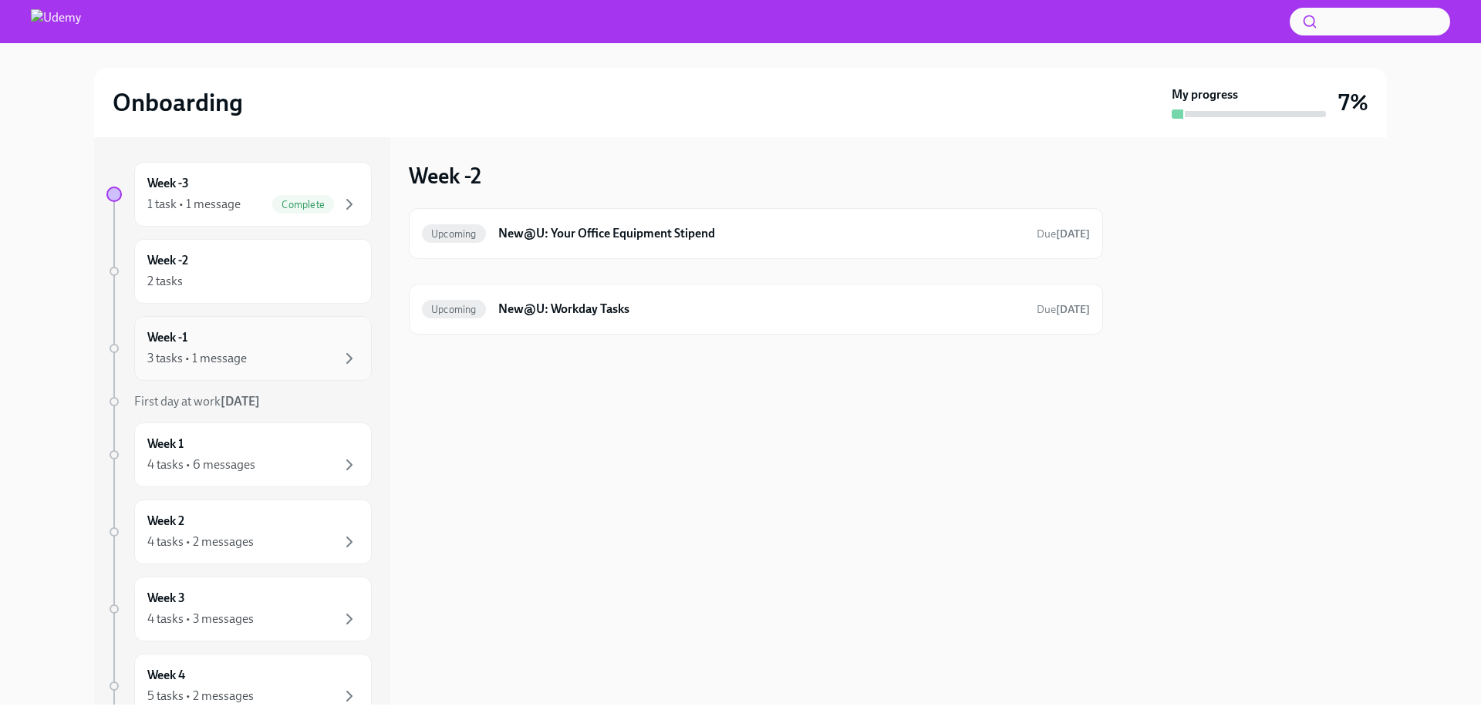
click at [268, 353] on div "3 tasks • 1 message" at bounding box center [252, 358] width 211 height 19
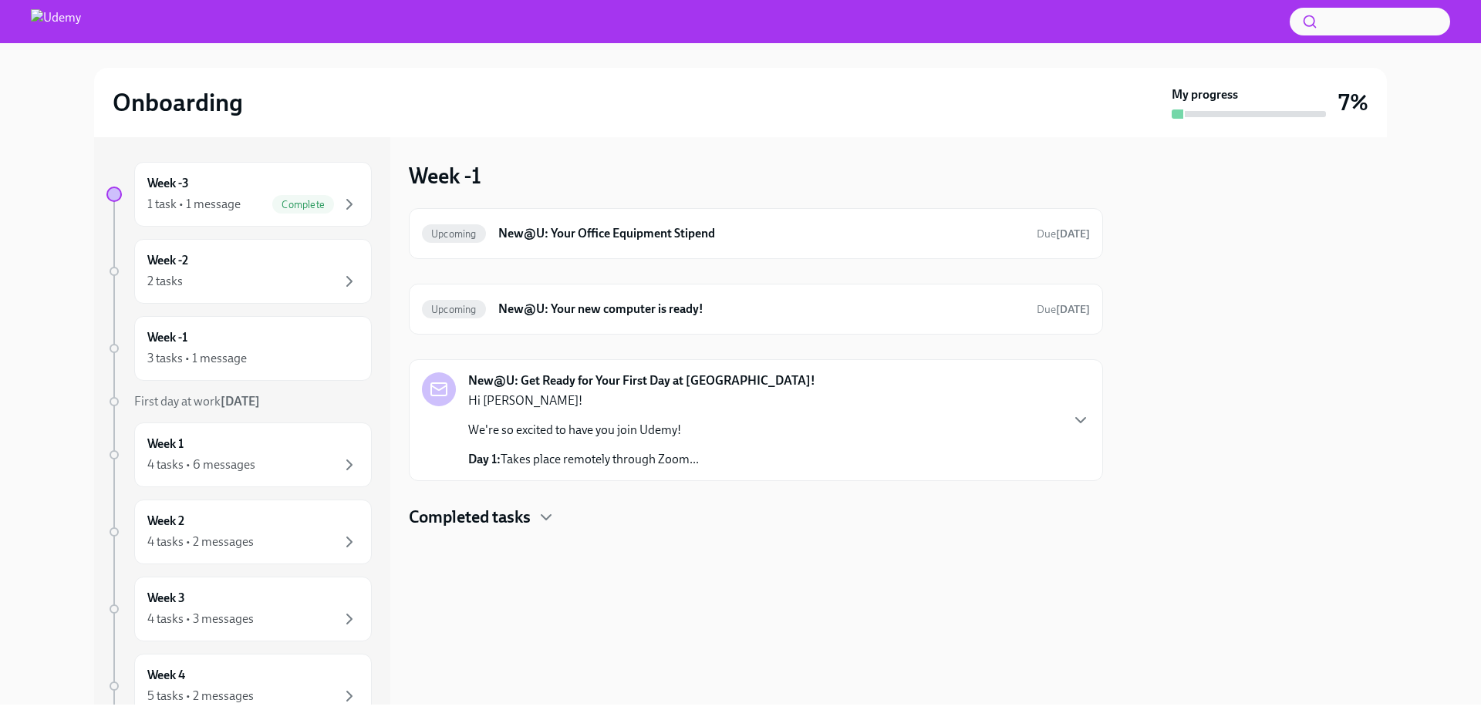
click at [988, 450] on div "New@U: Get Ready for Your First Day at [GEOGRAPHIC_DATA]! Hi [PERSON_NAME]! We'…" at bounding box center [756, 421] width 668 height 96
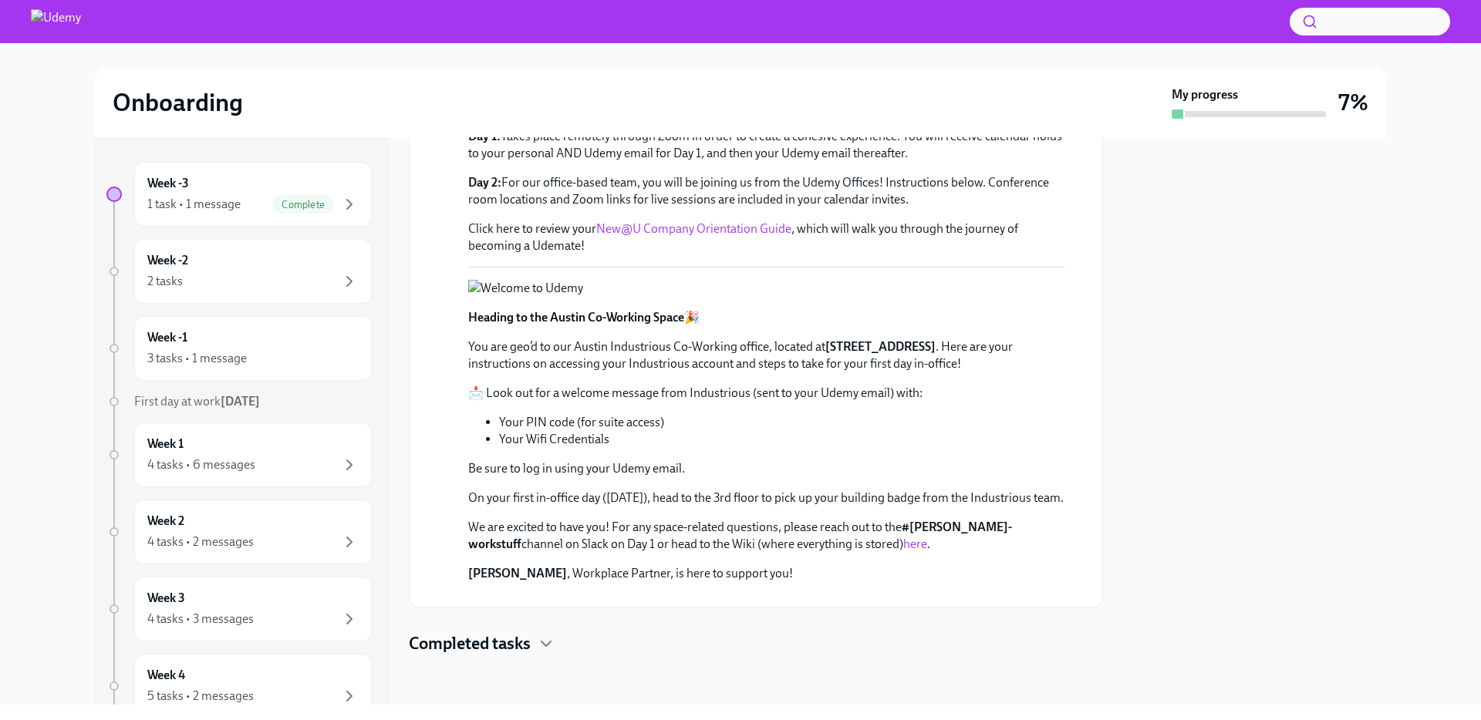
scroll to position [764, 0]
click at [488, 647] on h4 "Completed tasks" at bounding box center [470, 644] width 122 height 23
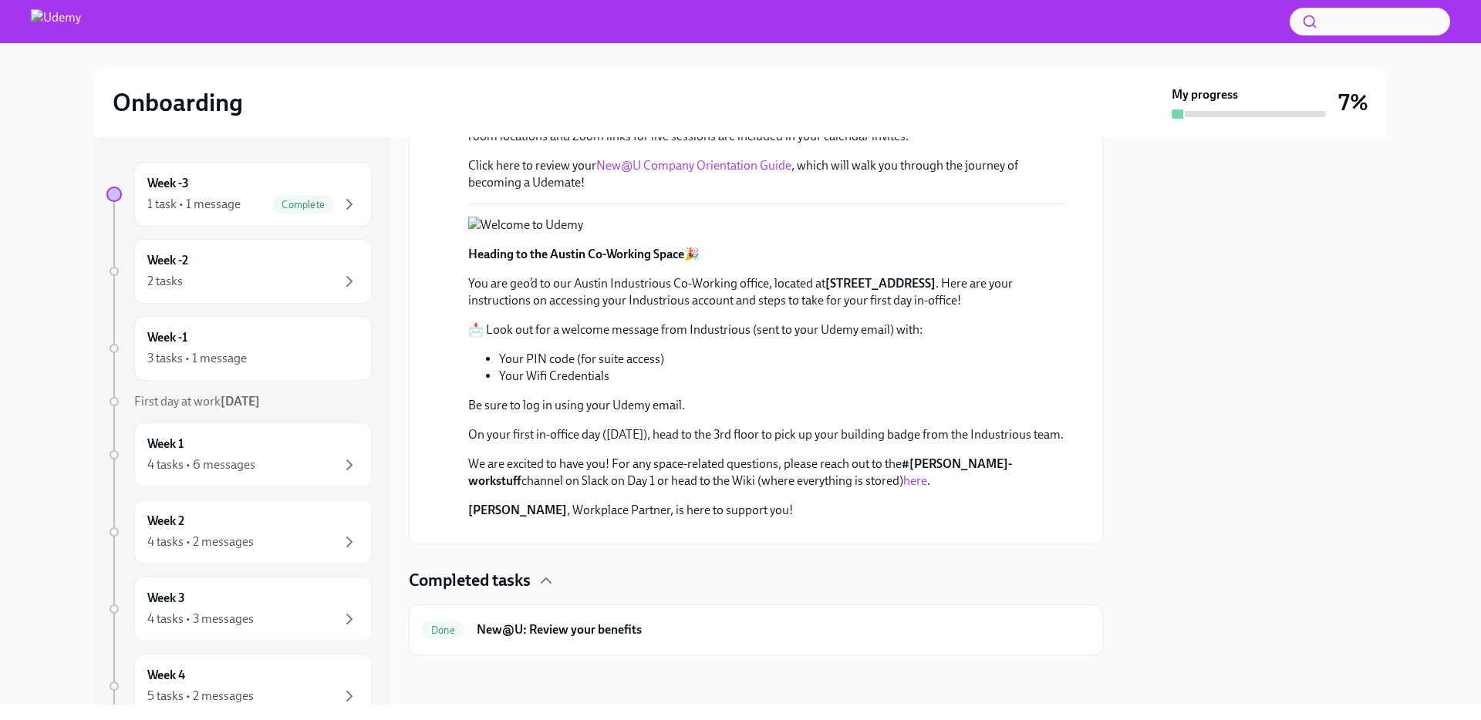
scroll to position [827, 0]
click at [579, 639] on div "Done New@U: Review your benefits" at bounding box center [756, 630] width 668 height 25
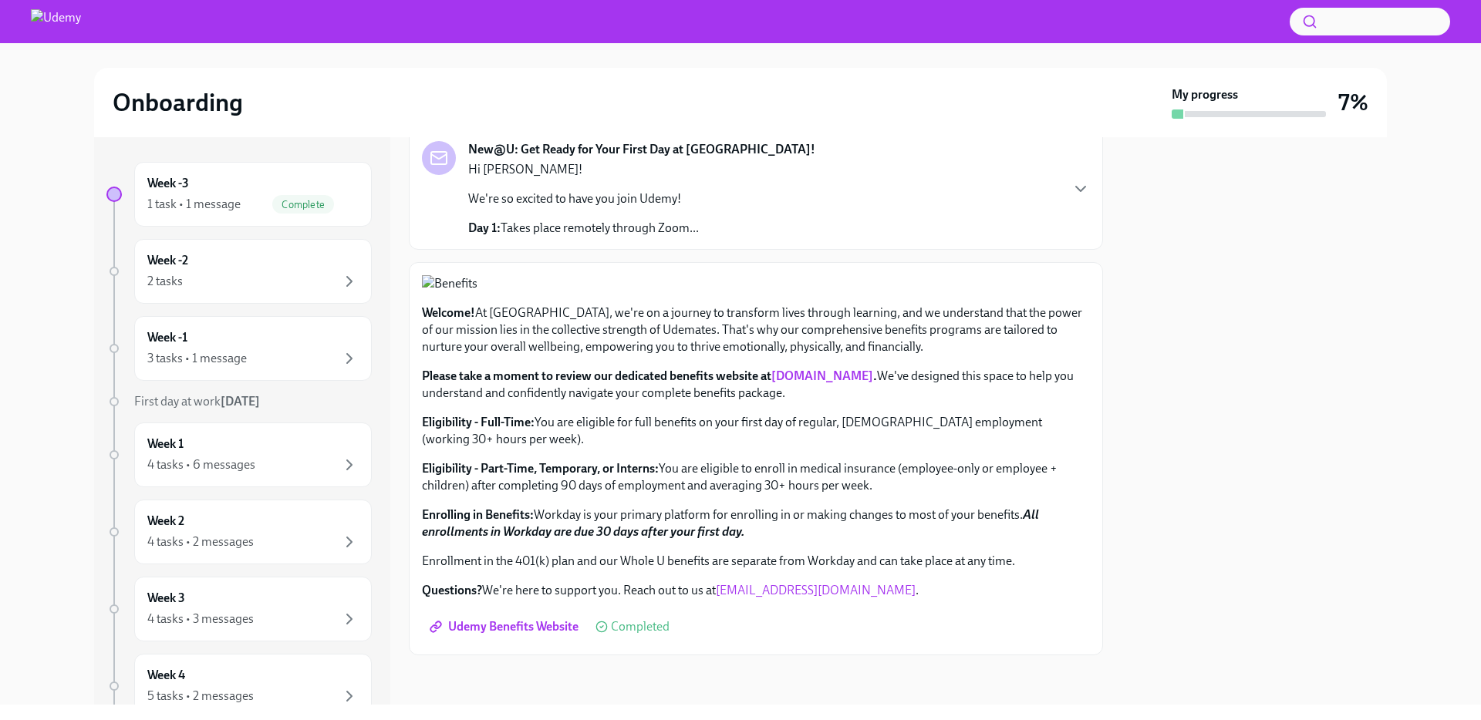
scroll to position [453, 0]
click at [286, 273] on div "2 tasks" at bounding box center [252, 281] width 211 height 19
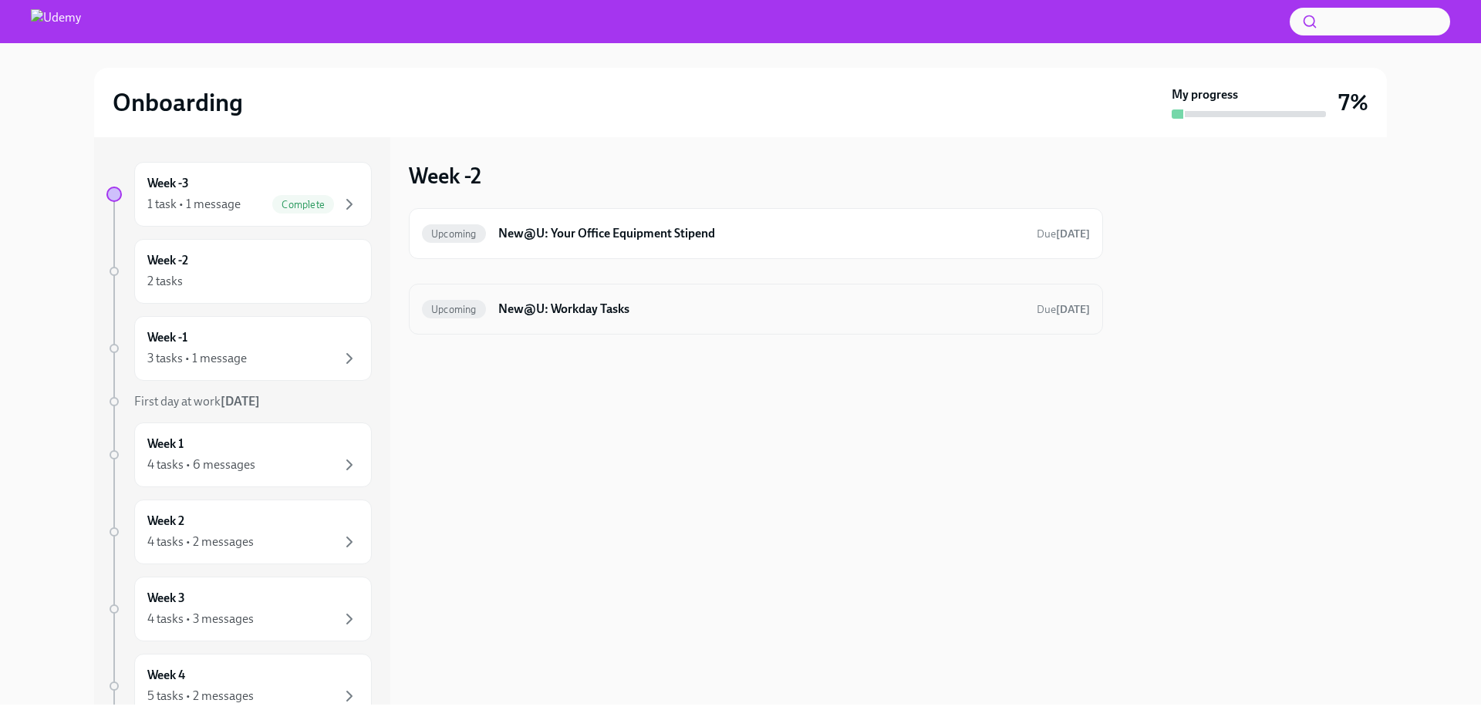
click at [689, 319] on div "Upcoming New@U: Workday Tasks Due [DATE]" at bounding box center [756, 309] width 668 height 25
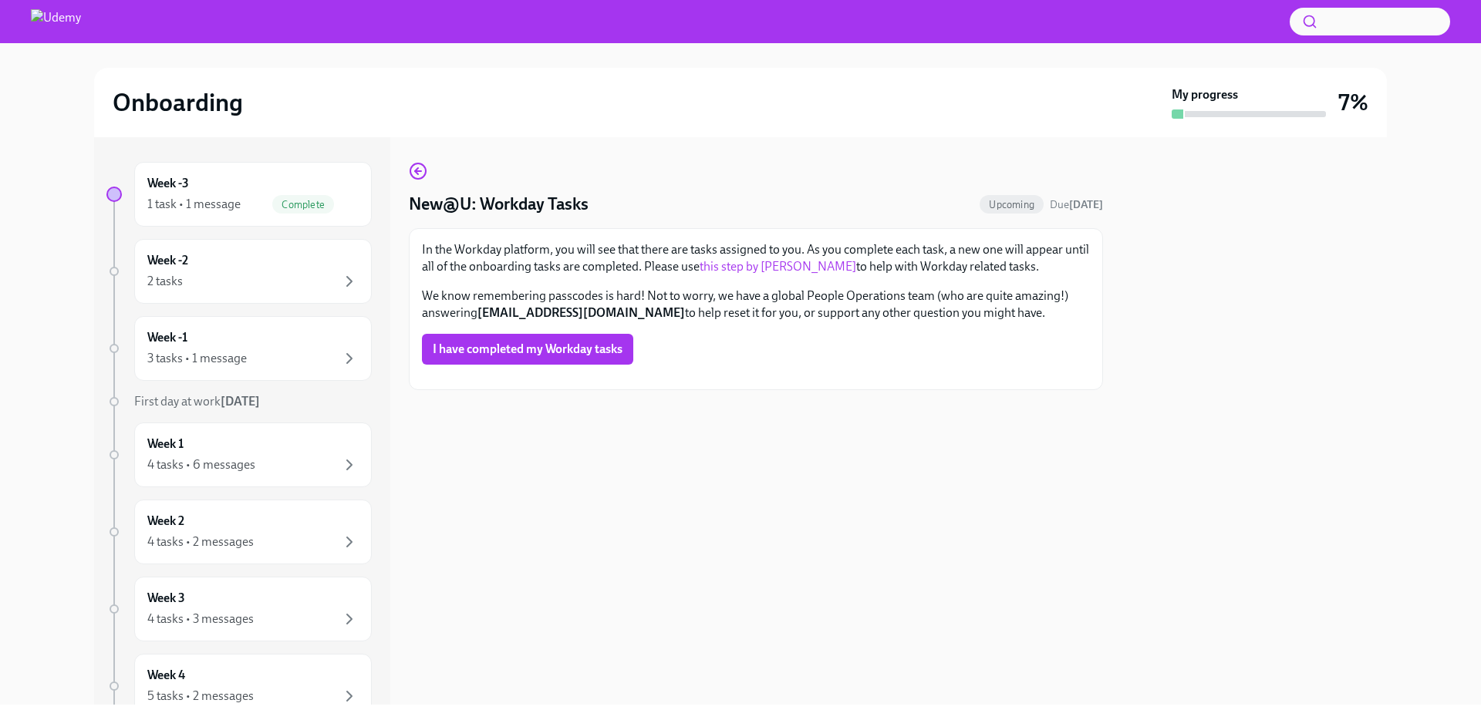
scroll to position [259, 0]
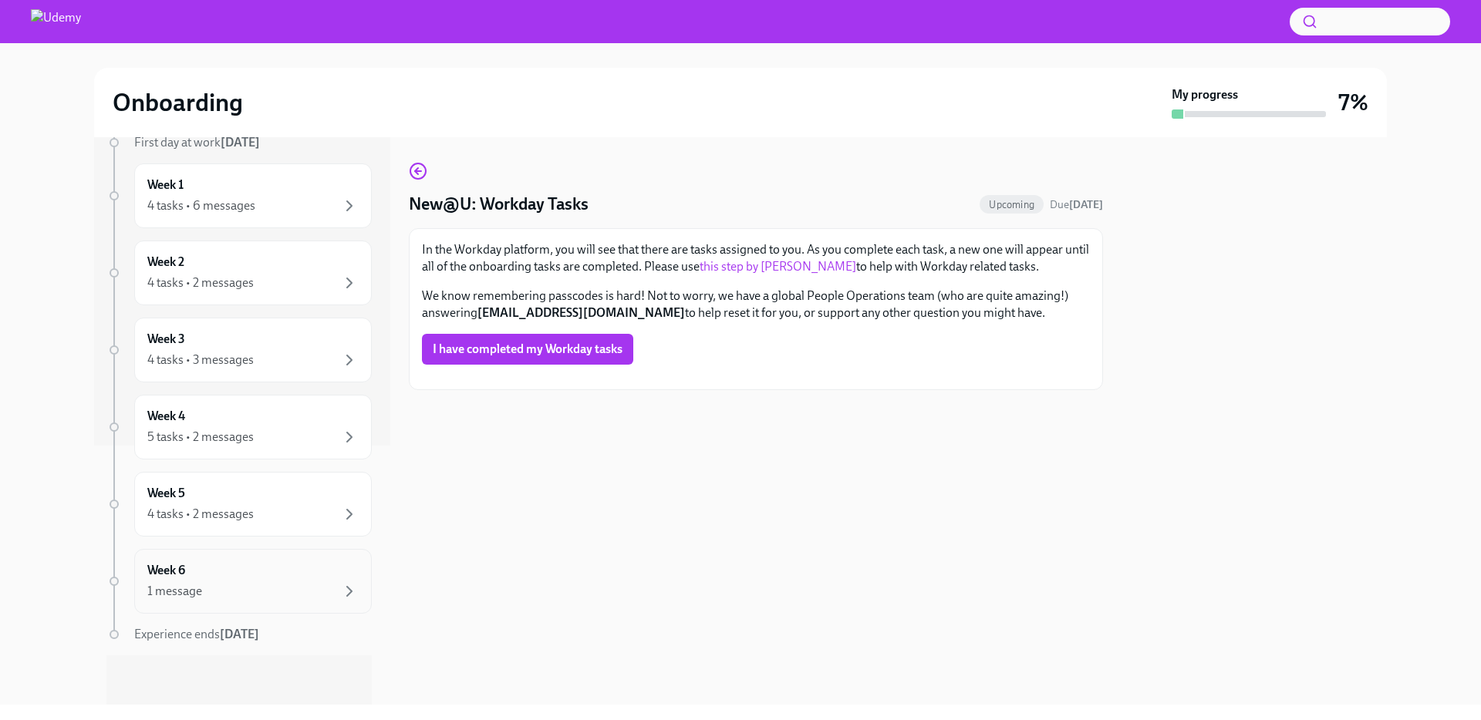
click at [279, 601] on div "Week 6 1 message" at bounding box center [253, 581] width 238 height 65
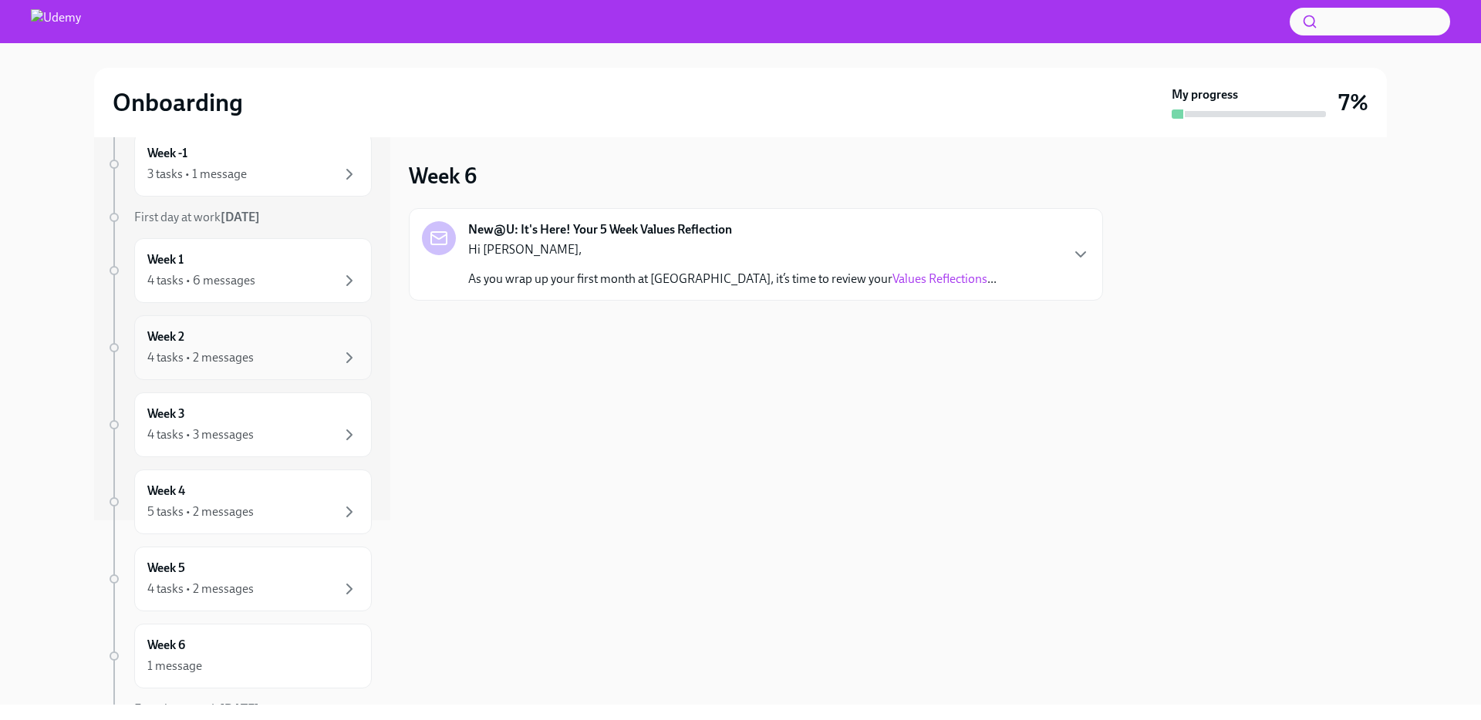
scroll to position [259, 0]
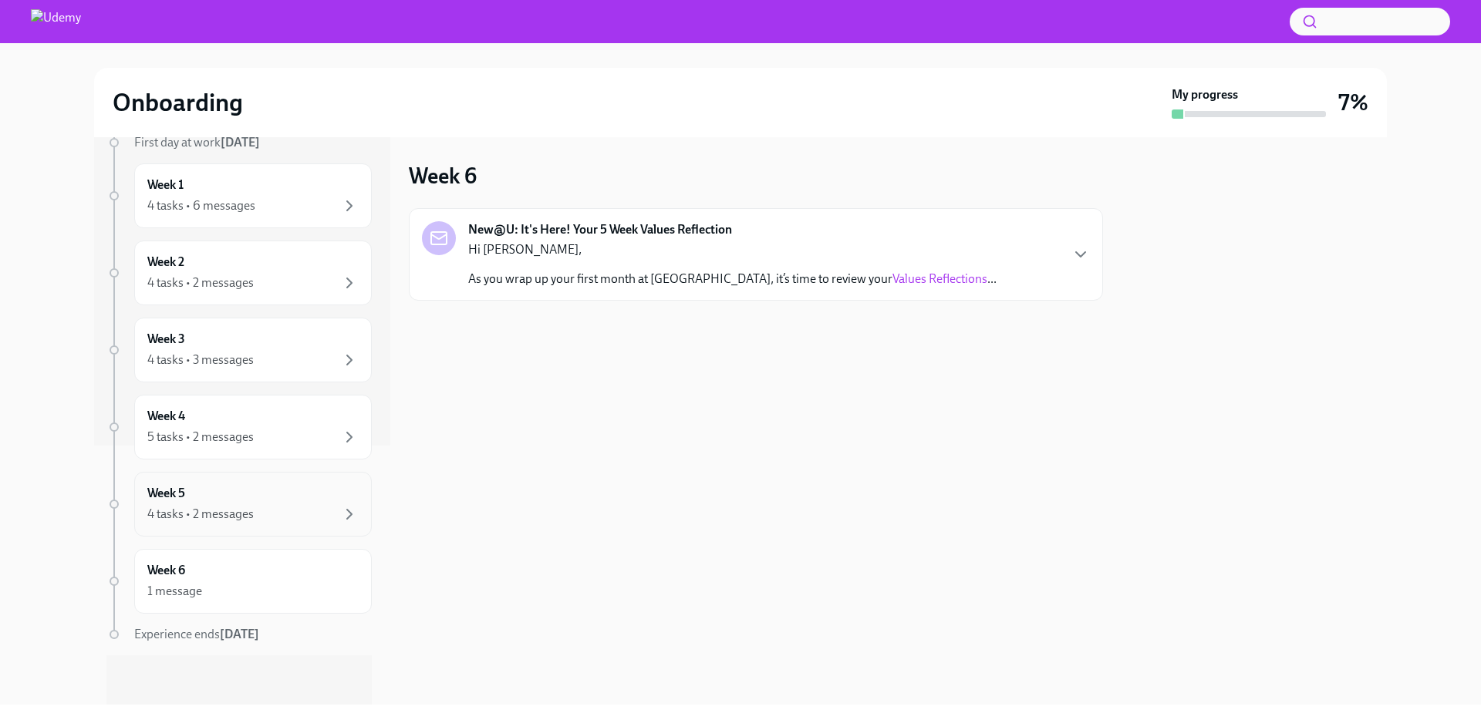
click at [233, 525] on div "Week 5 4 tasks • 2 messages" at bounding box center [253, 504] width 238 height 65
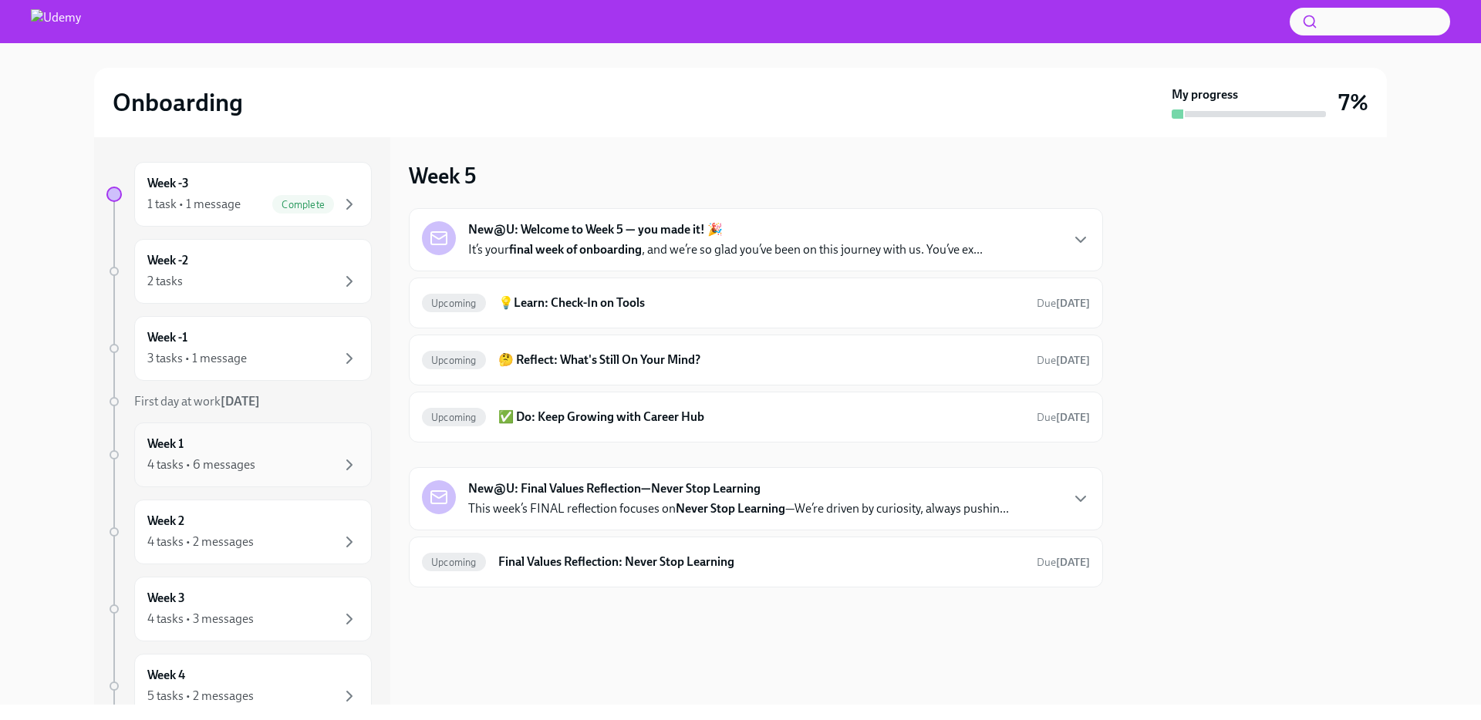
click at [302, 450] on div "Week 1 4 tasks • 6 messages" at bounding box center [252, 455] width 211 height 39
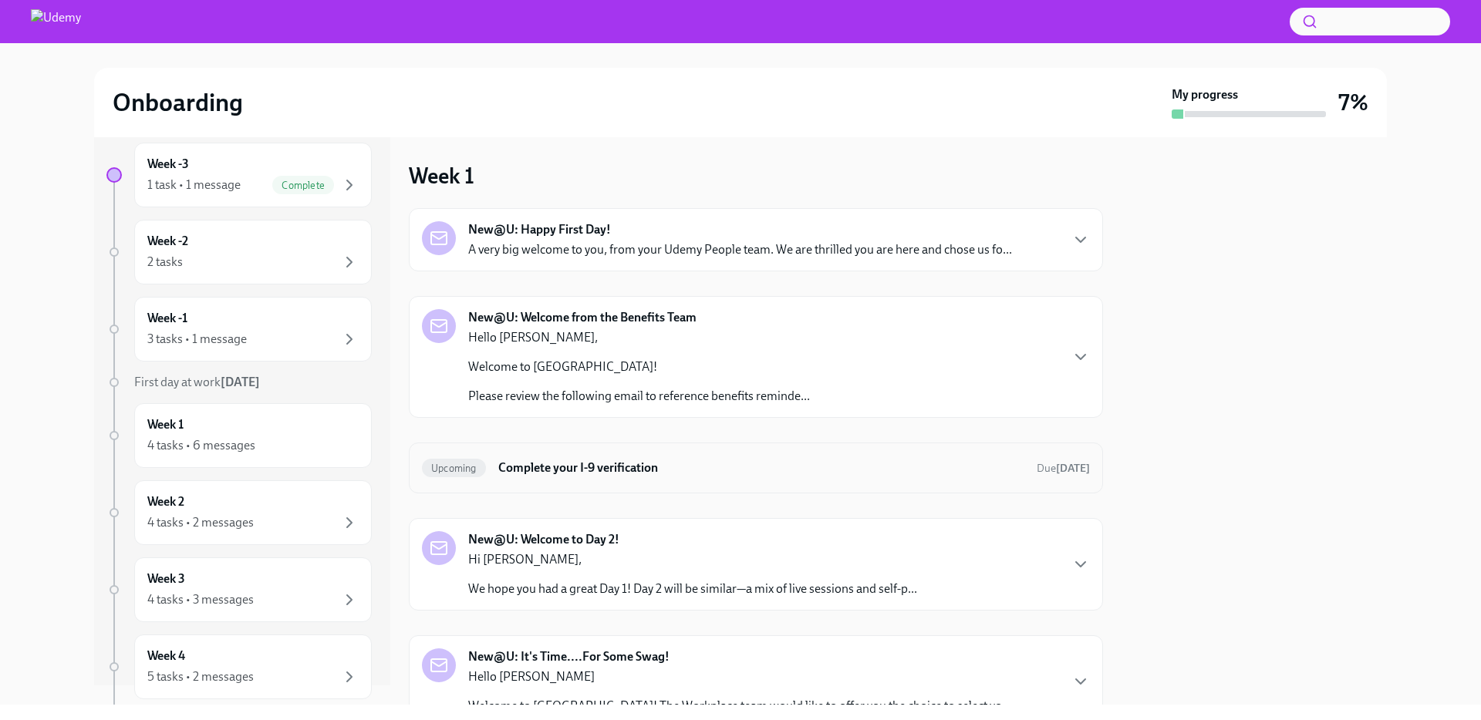
scroll to position [30, 0]
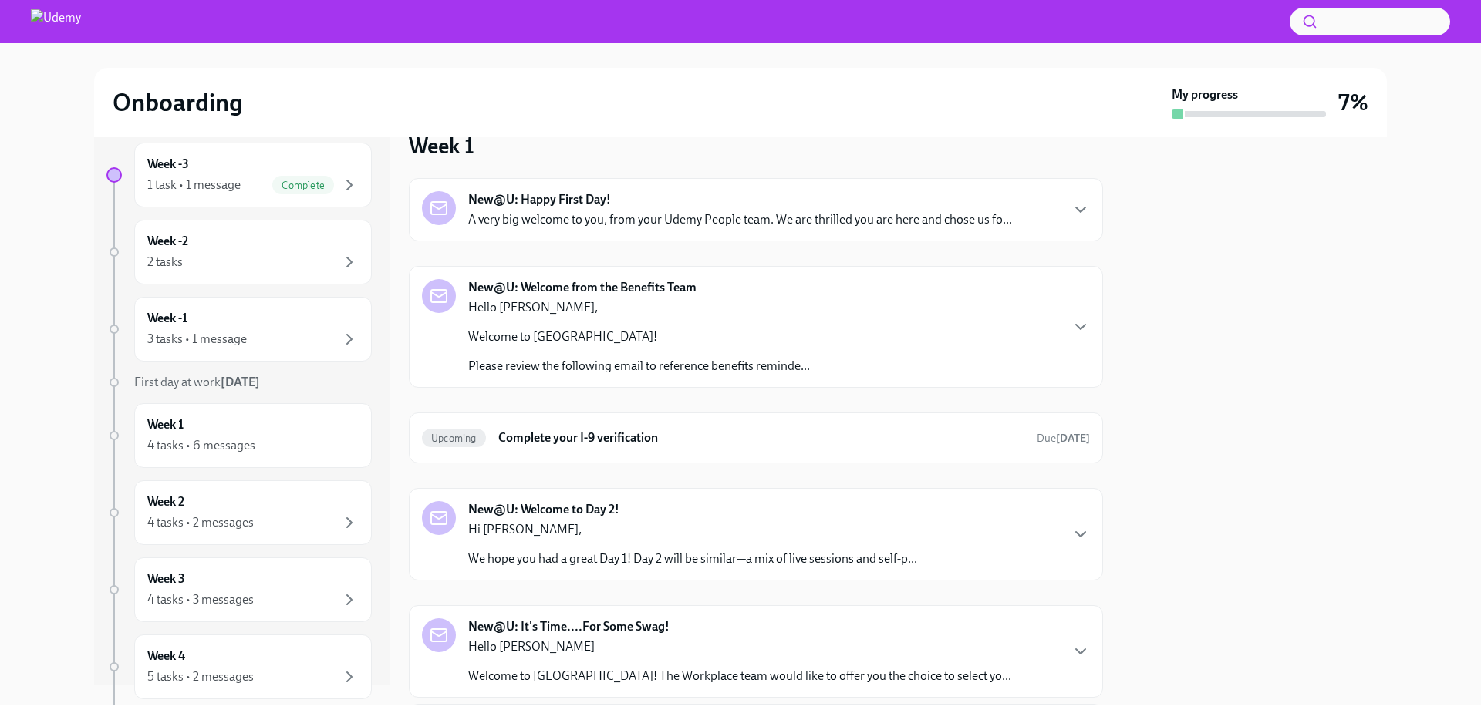
click at [982, 518] on div "New@U: Welcome to Day 2! Hi [PERSON_NAME], We hope you had a great Day 1! Day 2…" at bounding box center [756, 534] width 668 height 66
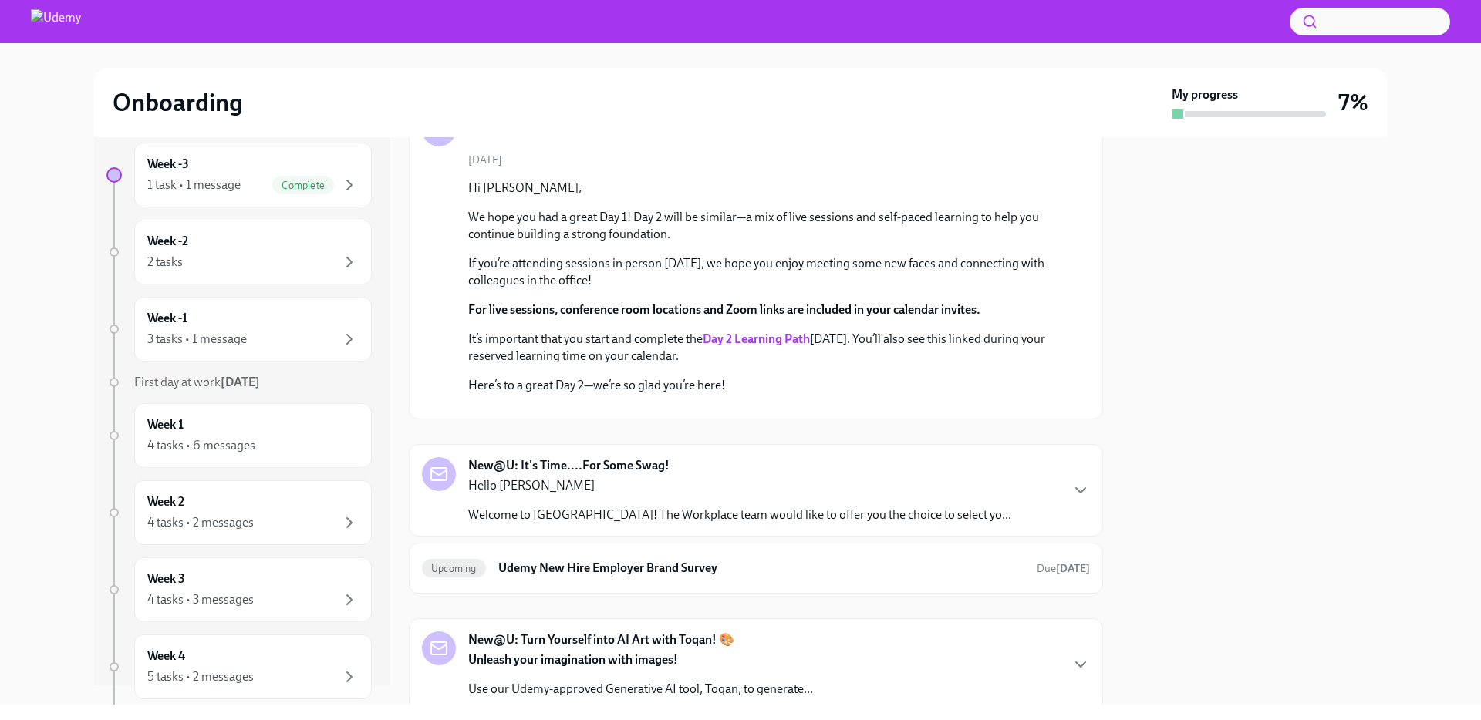
scroll to position [779, 0]
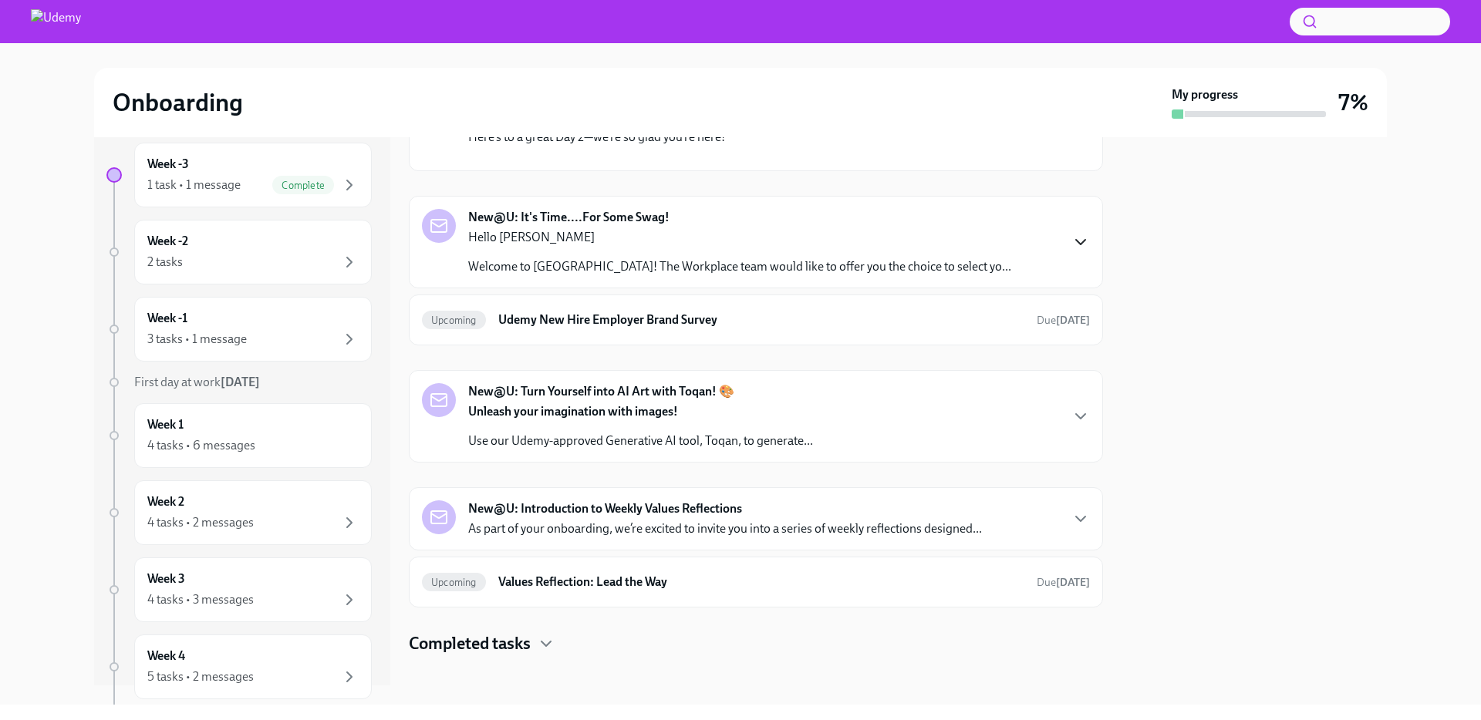
click at [1071, 251] on icon "button" at bounding box center [1080, 242] width 19 height 19
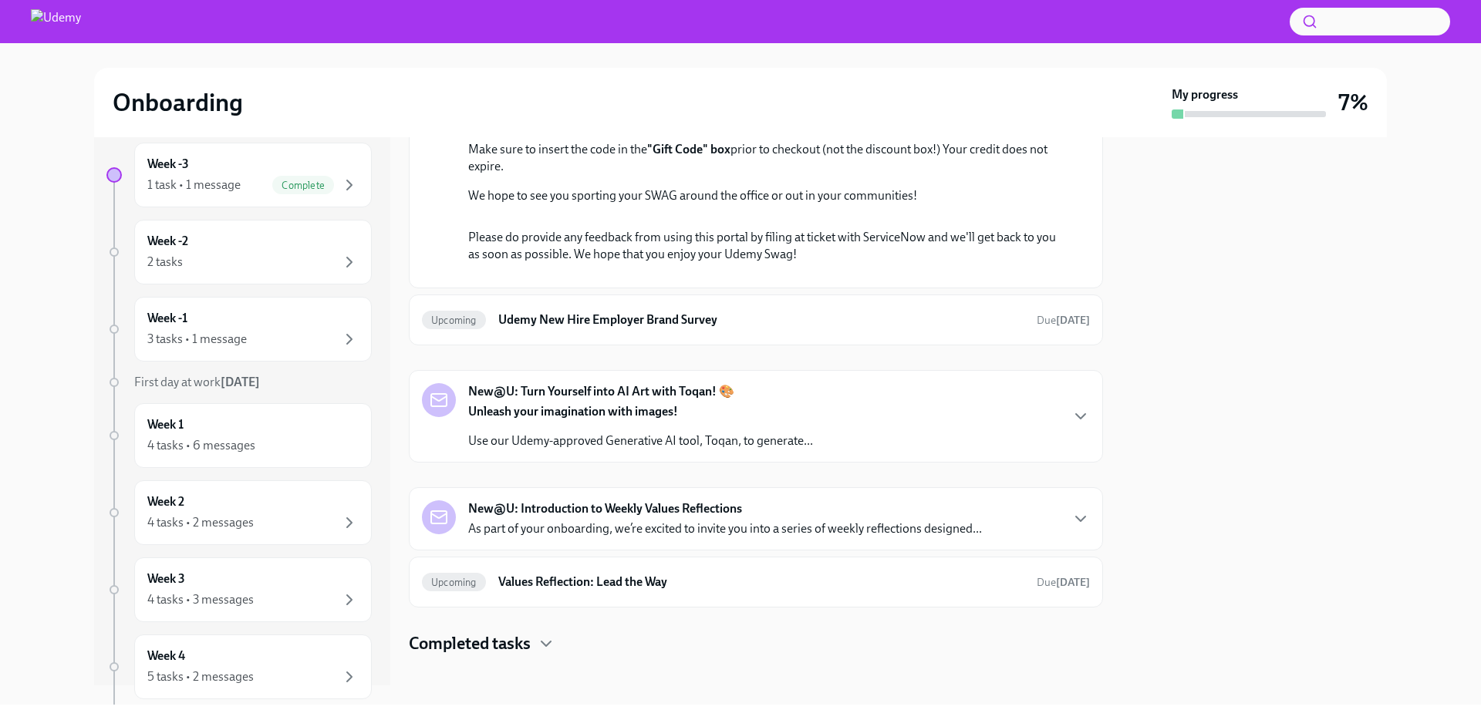
scroll to position [1623, 0]
click at [1077, 426] on icon "button" at bounding box center [1080, 416] width 19 height 19
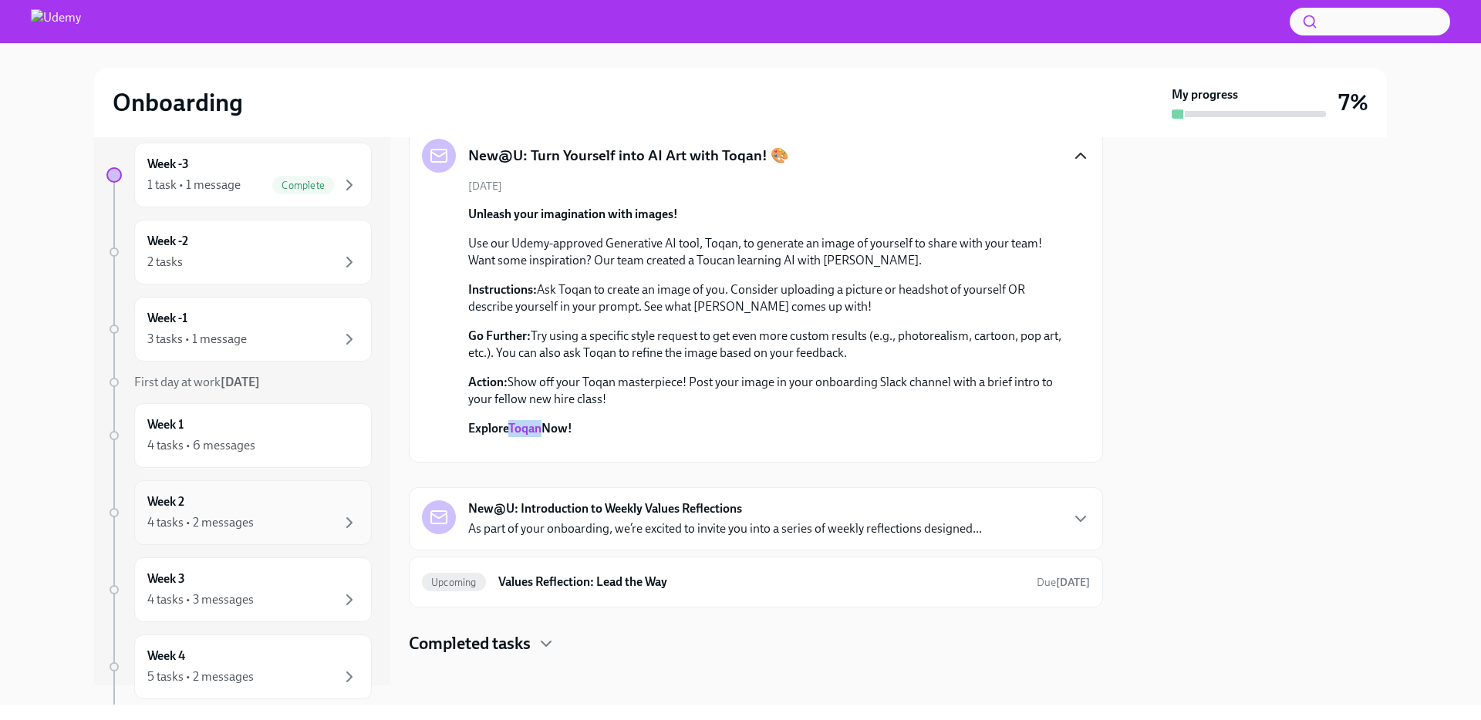
scroll to position [0, 0]
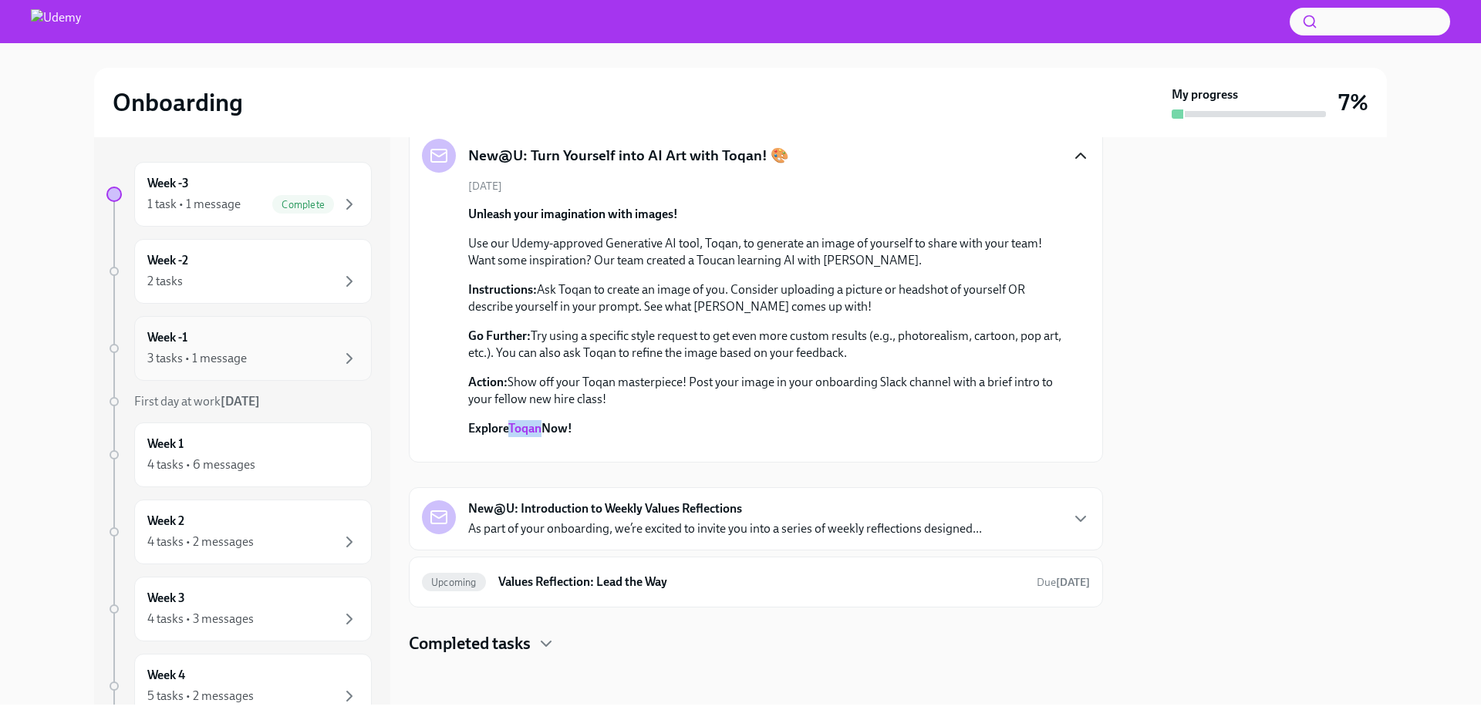
click at [321, 346] on div "Week -1 3 tasks • 1 message" at bounding box center [252, 348] width 211 height 39
